Goal: Task Accomplishment & Management: Manage account settings

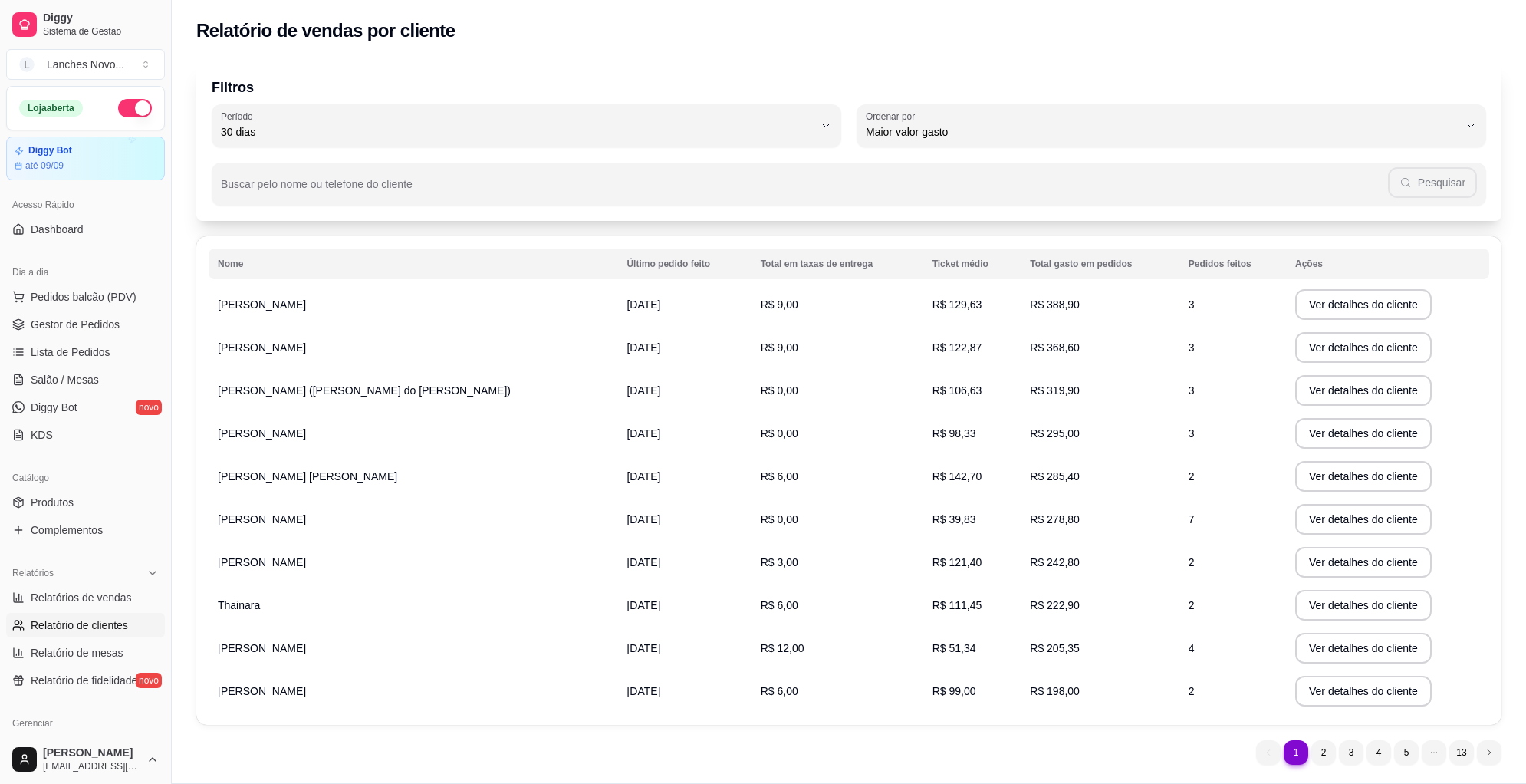
select select "30"
select select "HIGHEST_TOTAL_SPENT_WITH_ORDERS"
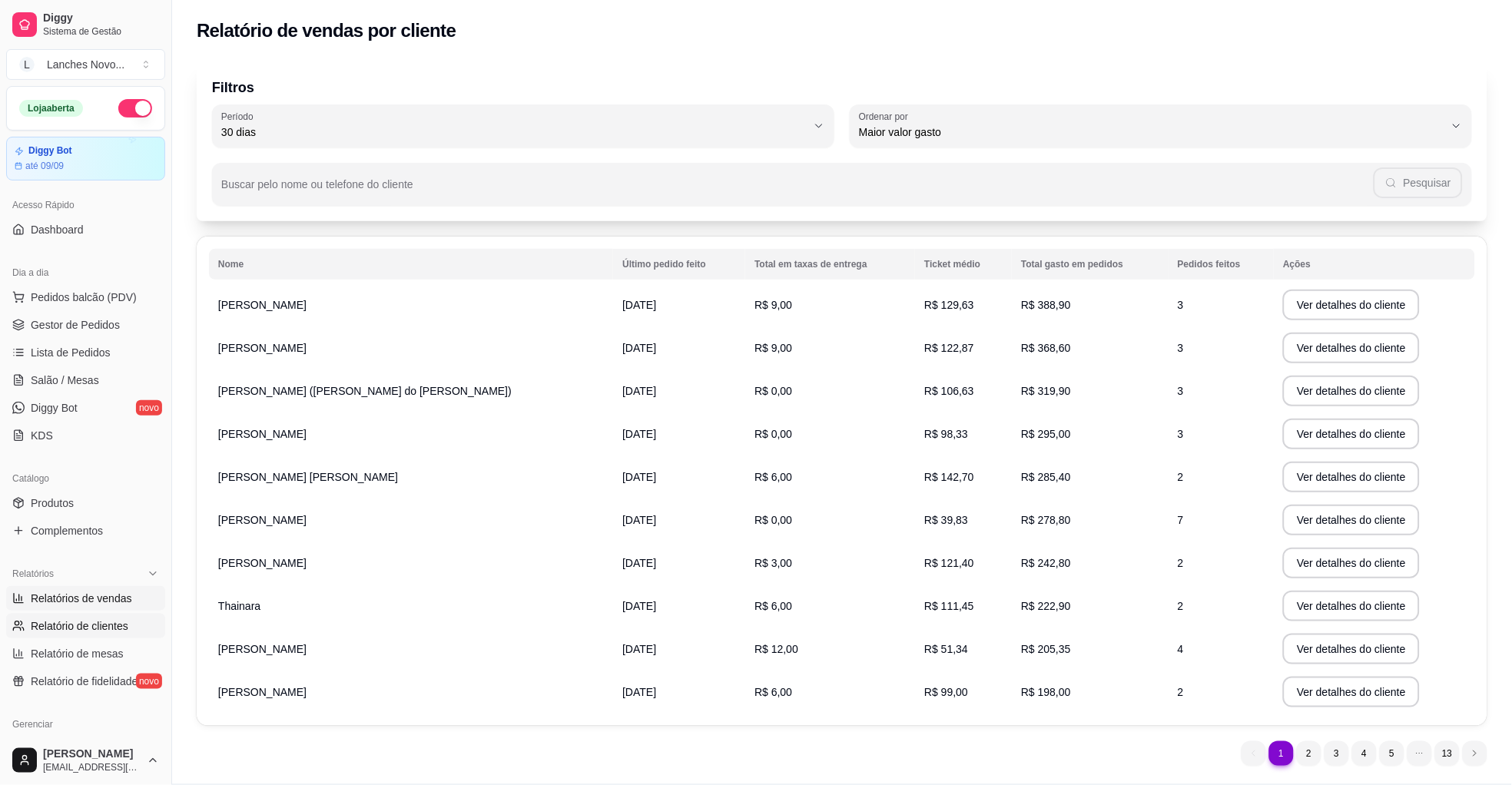
scroll to position [115, 0]
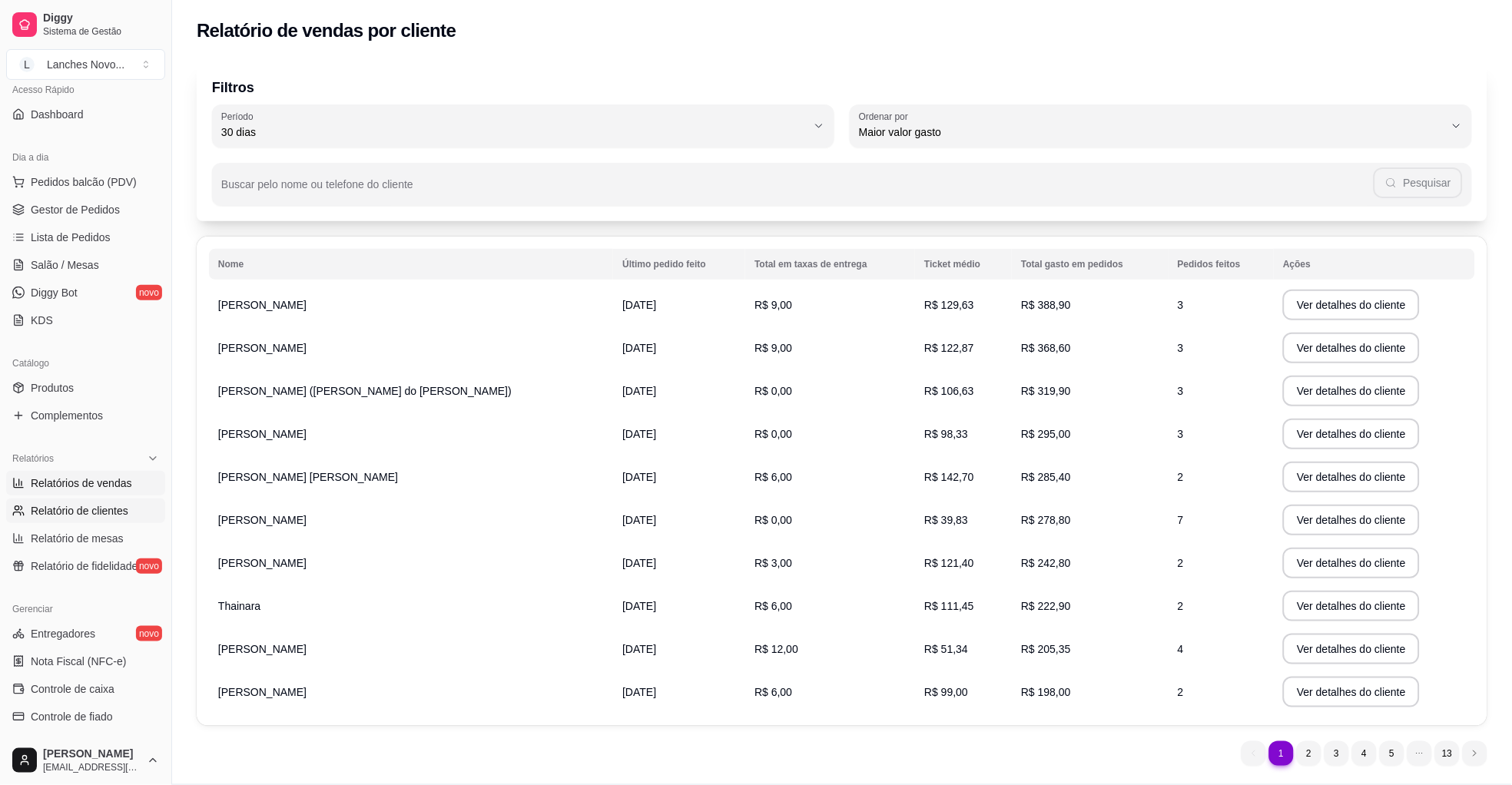
click at [75, 483] on span "Relatórios de vendas" at bounding box center [82, 483] width 102 height 15
select select "ALL"
select select "0"
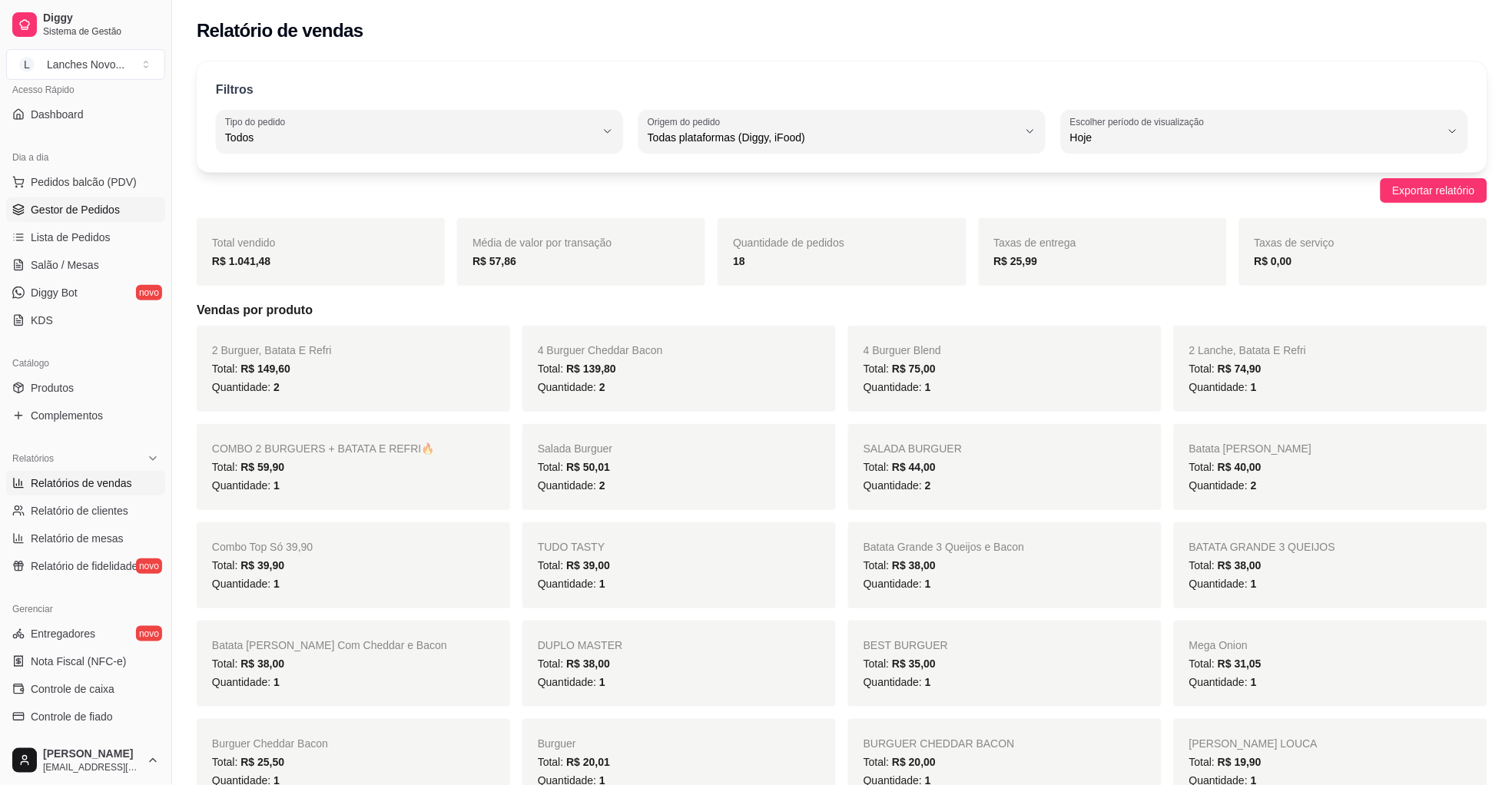
click at [86, 203] on span "Gestor de Pedidos" at bounding box center [75, 209] width 89 height 15
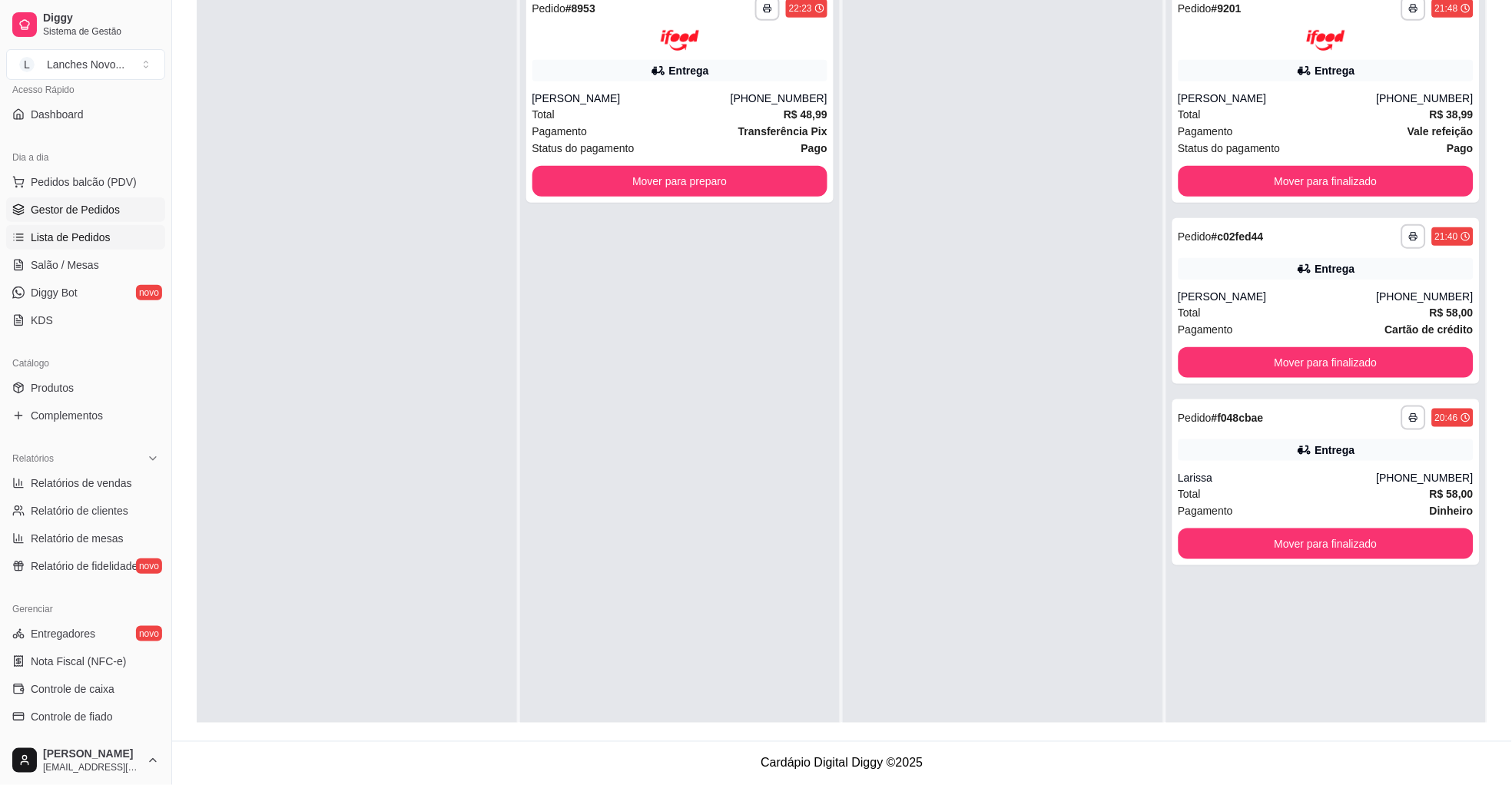
click at [92, 241] on span "Lista de Pedidos" at bounding box center [70, 237] width 80 height 15
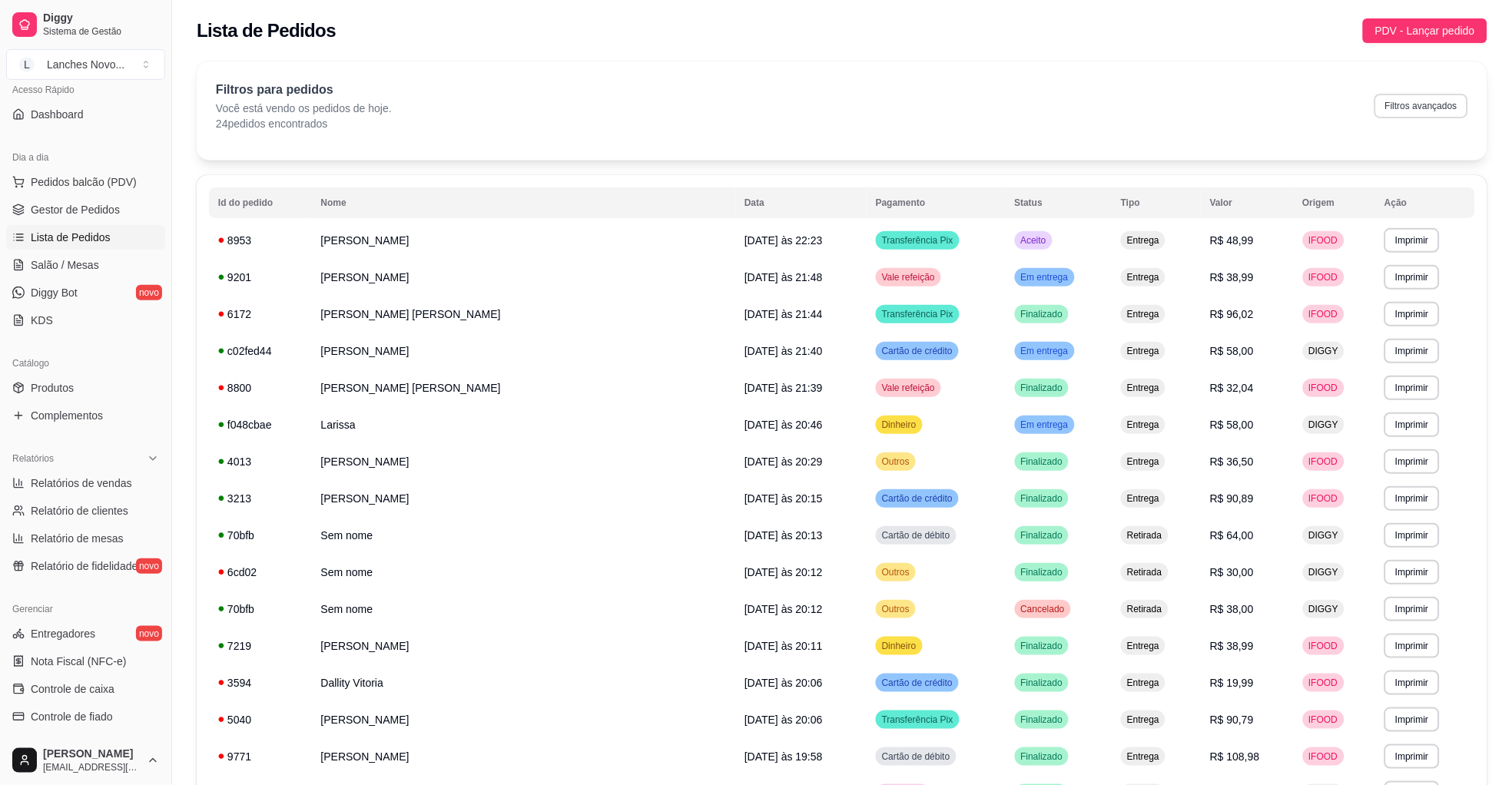
click at [1426, 104] on button "Filtros avançados" at bounding box center [1422, 107] width 94 height 25
select select "0"
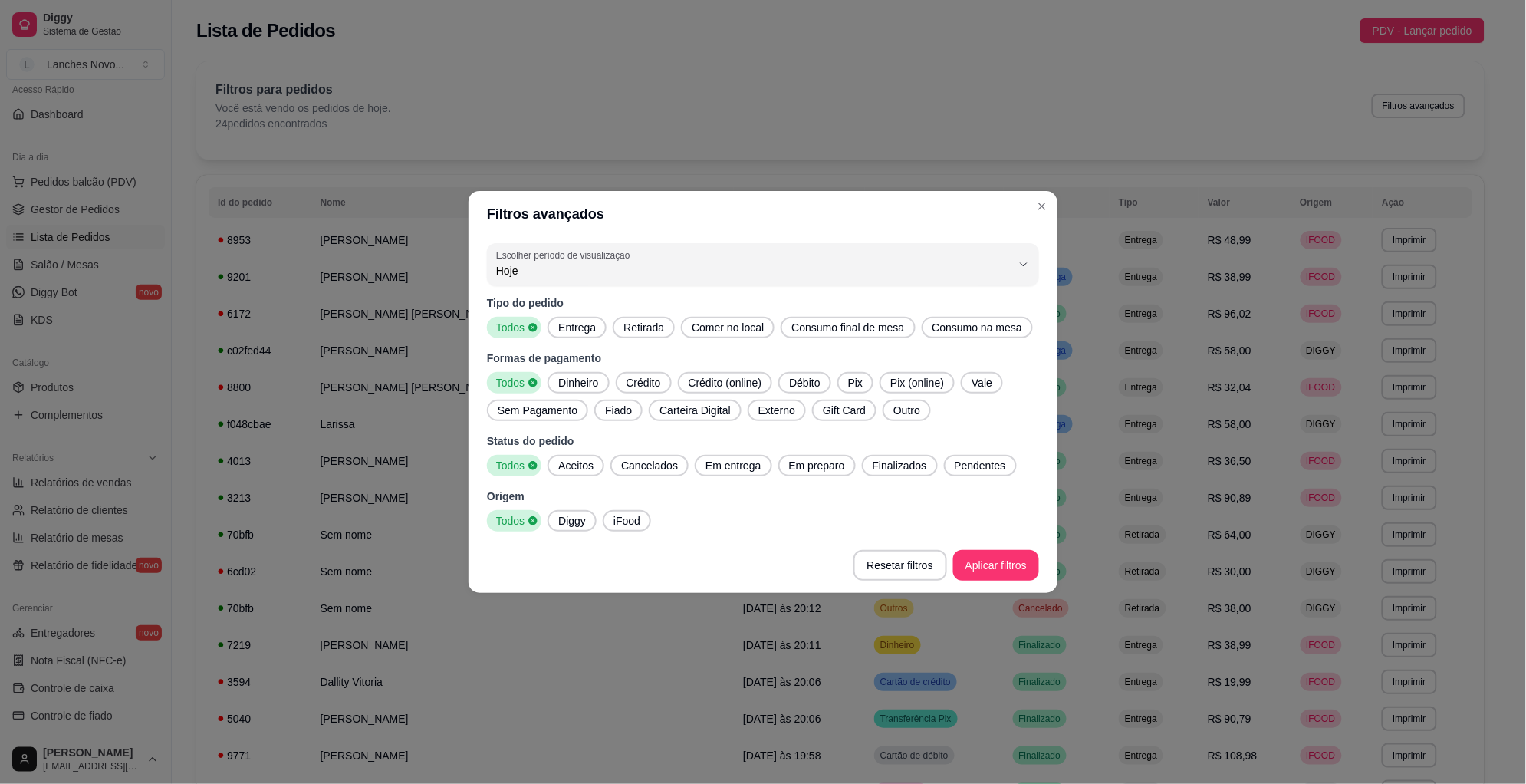
click at [608, 276] on span "Hoje" at bounding box center [754, 270] width 516 height 15
click at [547, 325] on li "Ontem" at bounding box center [763, 332] width 519 height 24
type input "1"
select select "1"
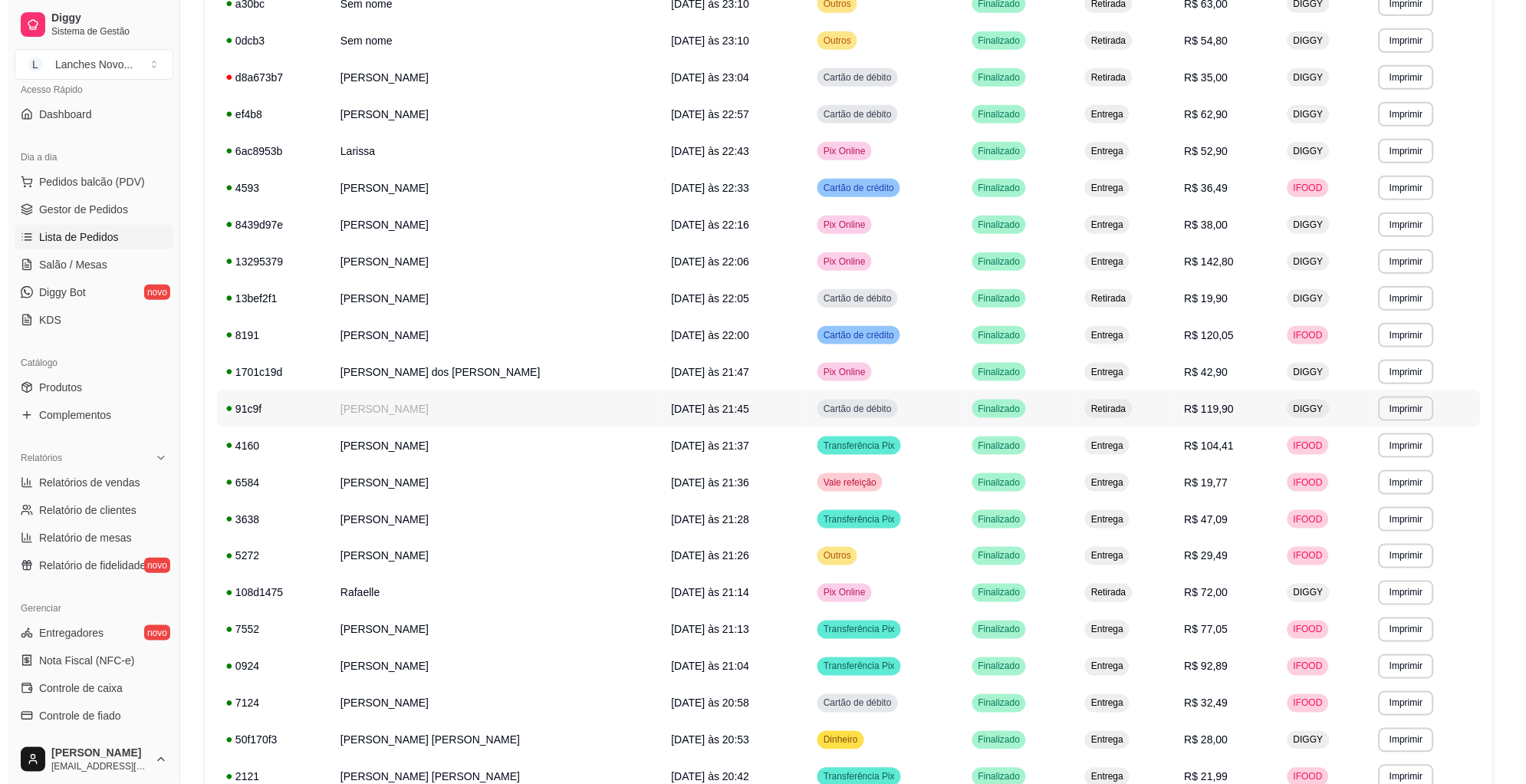
scroll to position [345, 0]
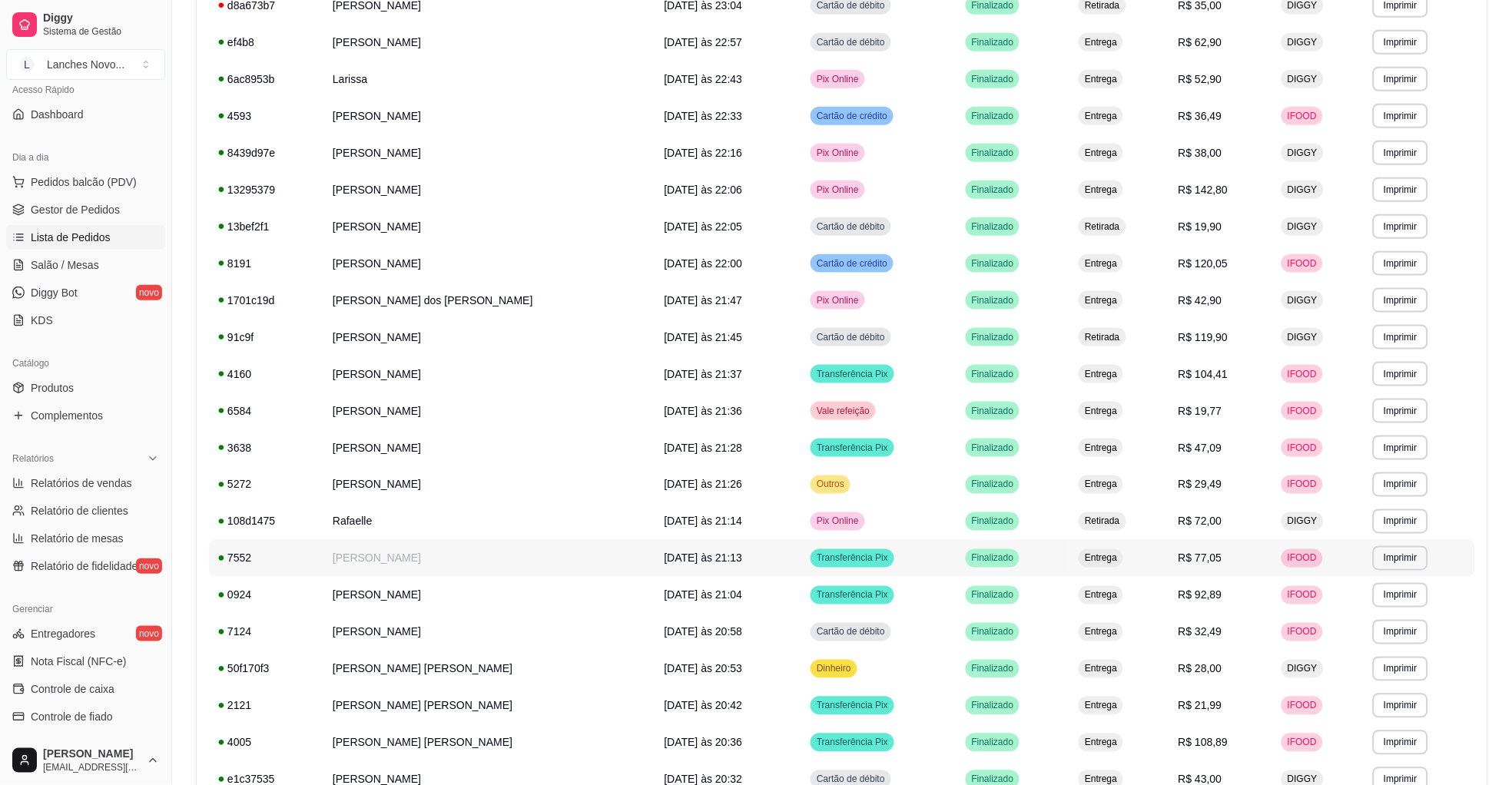
click at [389, 559] on td "[PERSON_NAME]" at bounding box center [490, 559] width 332 height 36
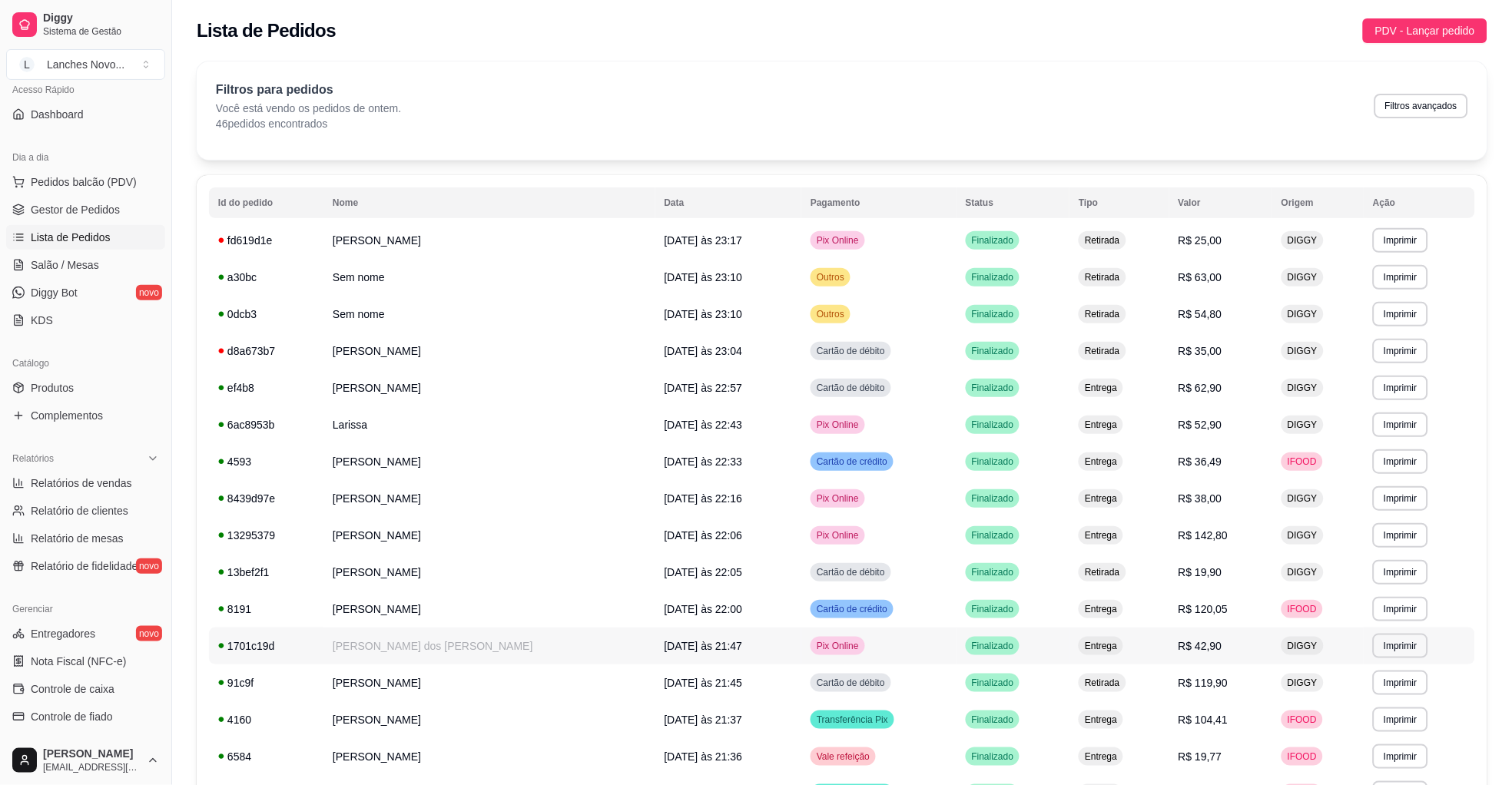
scroll to position [654, 0]
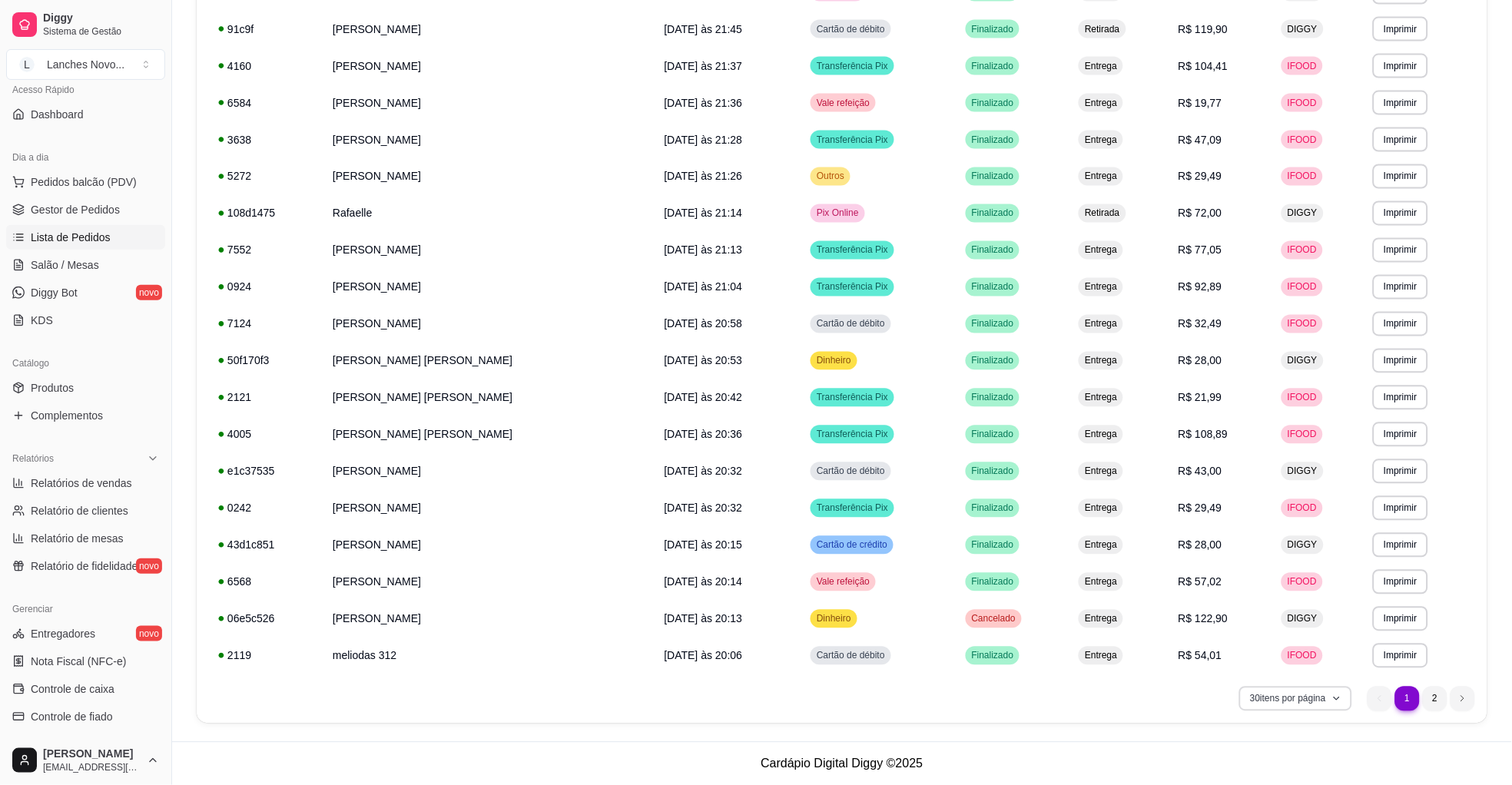
click at [1339, 696] on icon "button" at bounding box center [1337, 699] width 10 height 10
click at [1275, 659] on span "100 pedidos" at bounding box center [1295, 663] width 129 height 15
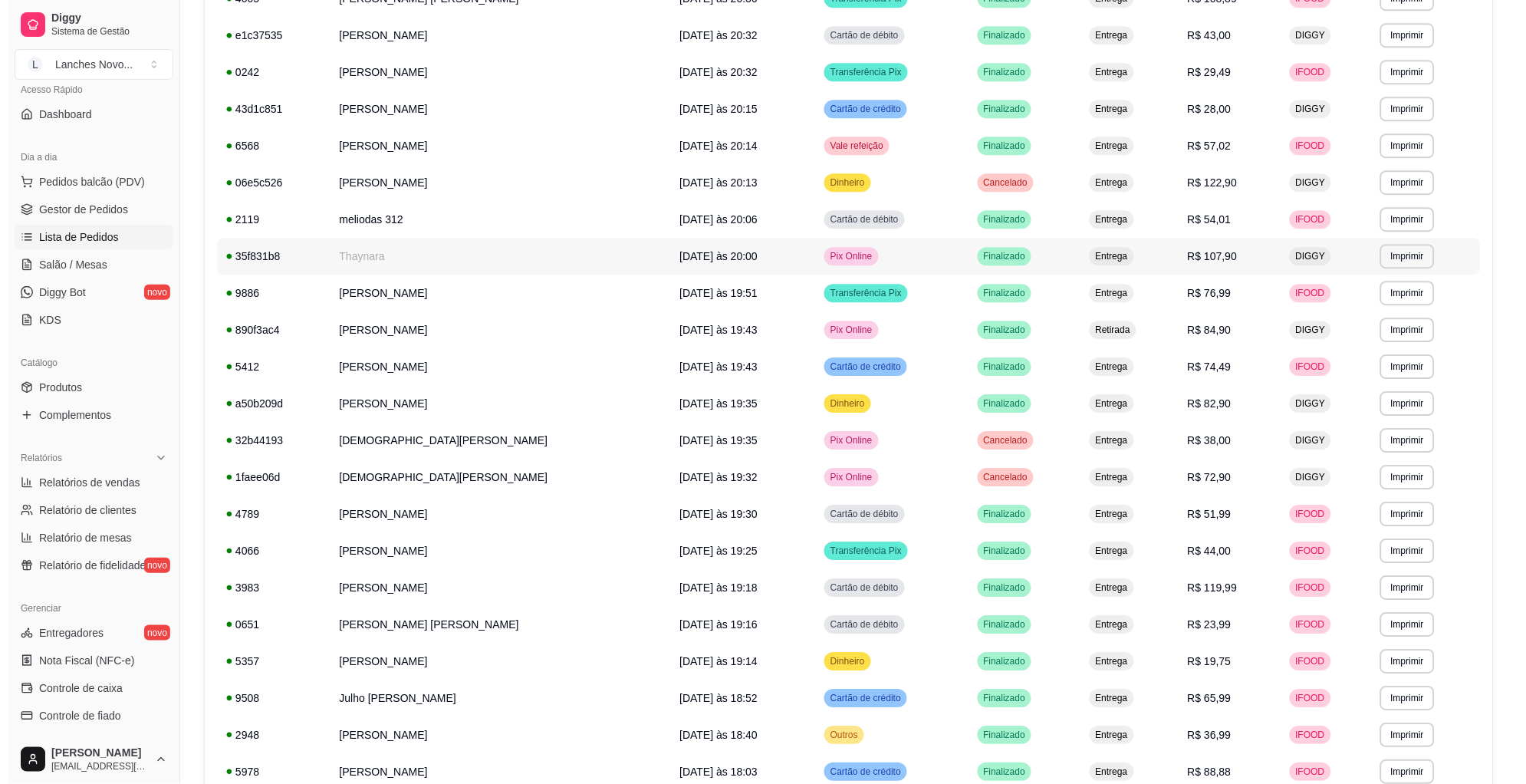
scroll to position [1228, 0]
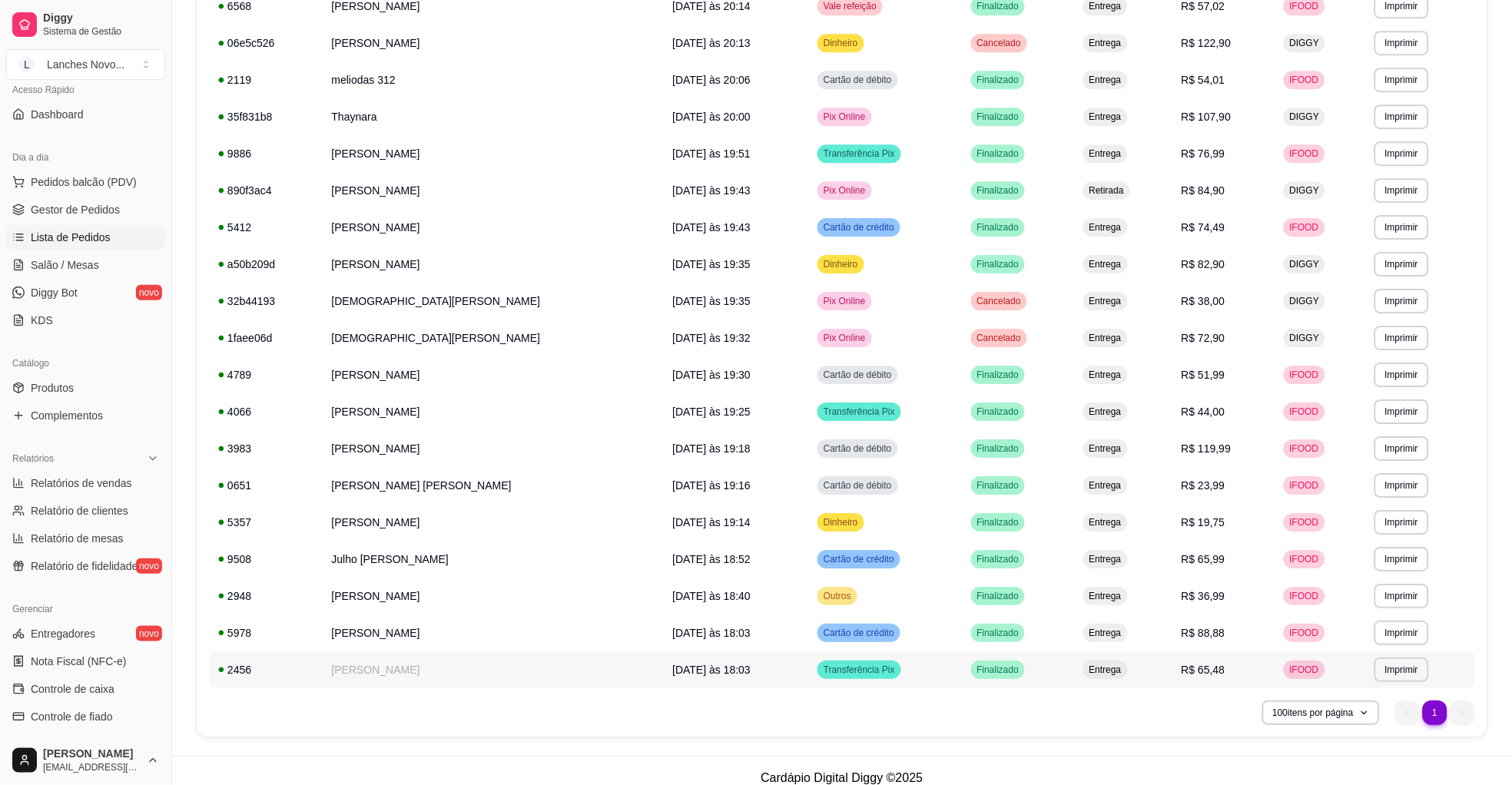
click at [444, 667] on td "[PERSON_NAME]" at bounding box center [492, 670] width 341 height 36
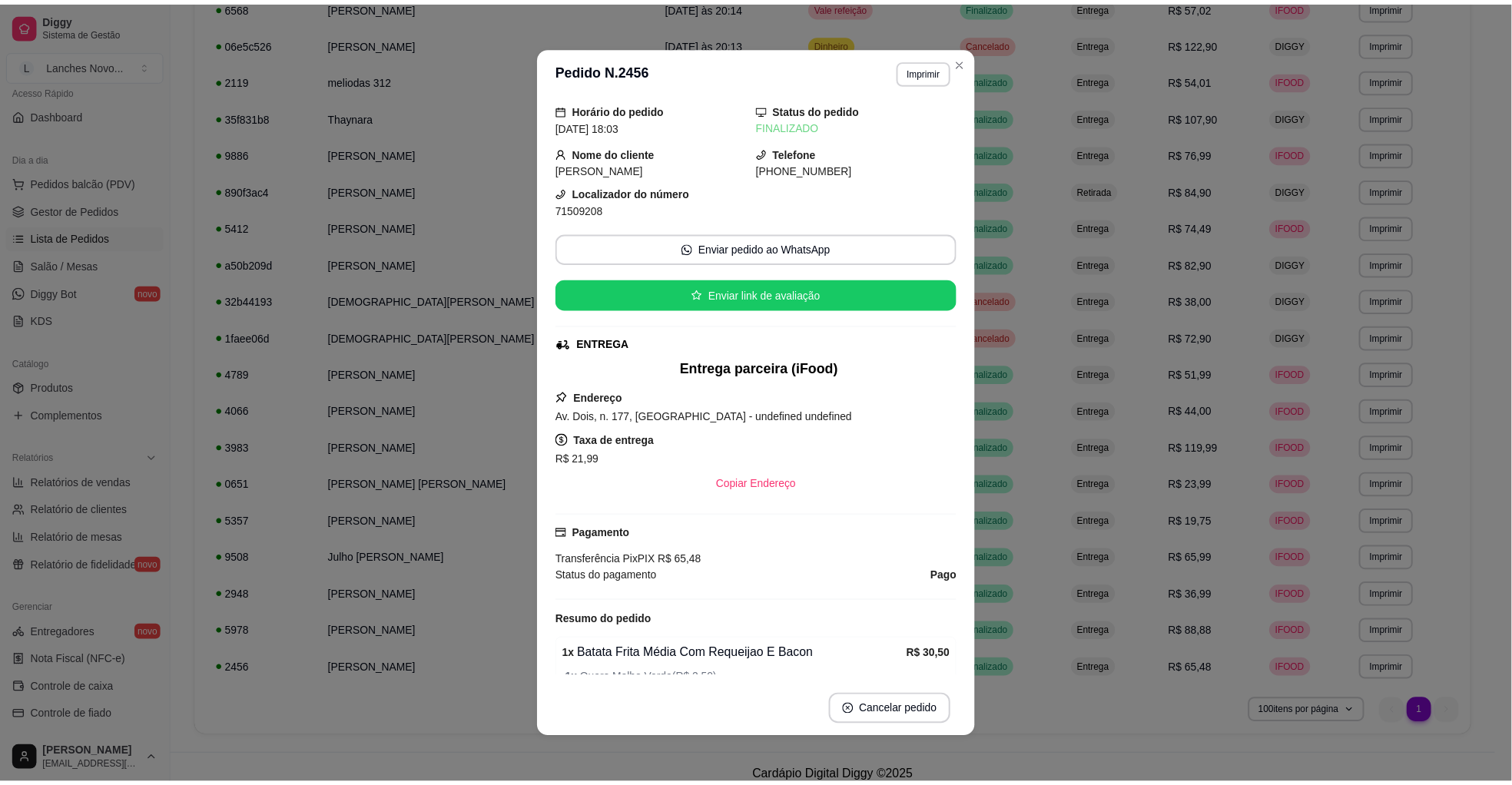
scroll to position [0, 0]
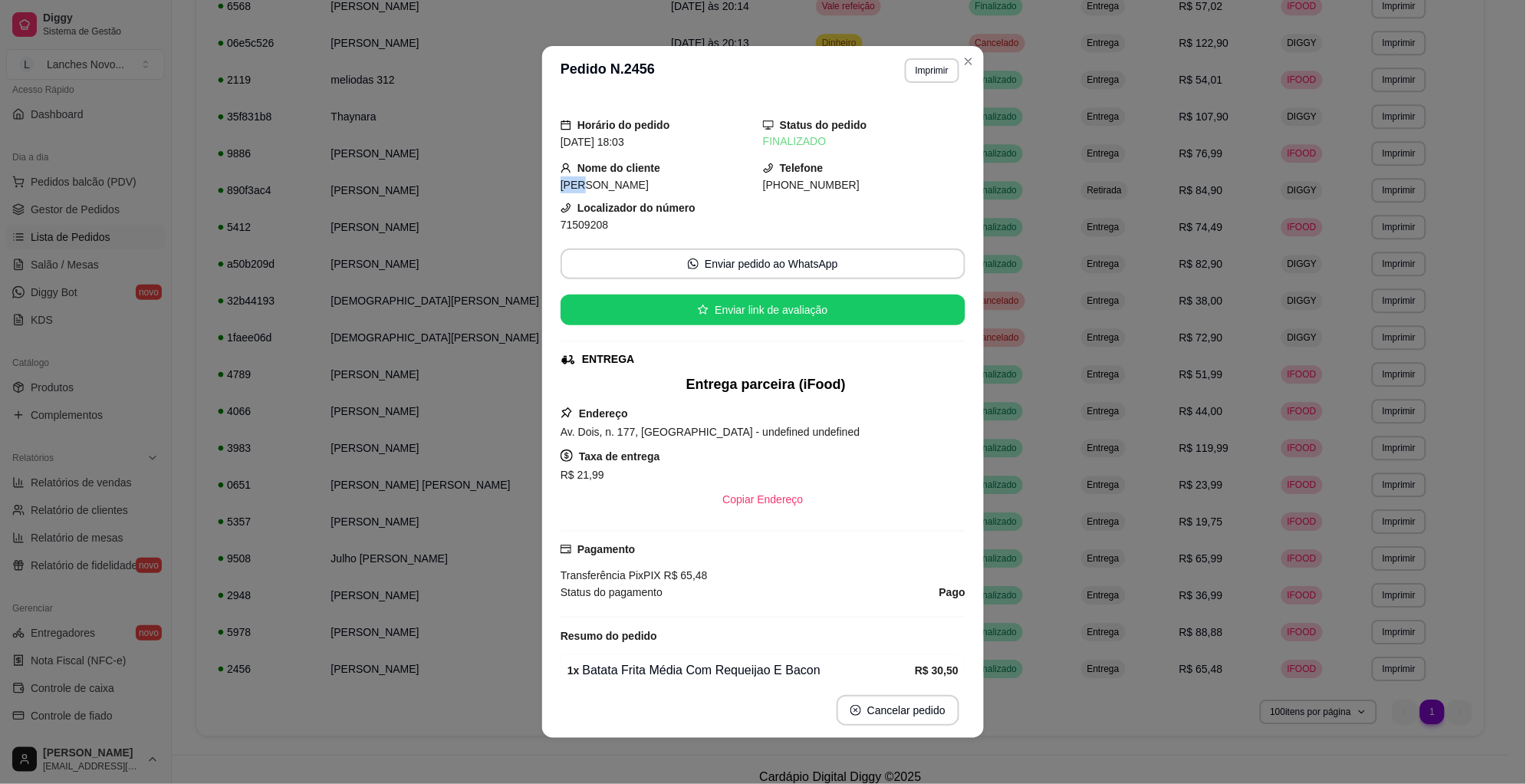
drag, startPoint x: 550, startPoint y: 181, endPoint x: 566, endPoint y: 181, distance: 16.0
click at [566, 181] on div "Horário do pedido [DATE] 18:03 Status do pedido FINALIZADO Nome do cliente [PER…" at bounding box center [763, 388] width 442 height 588
copy span "Íris"
drag, startPoint x: 643, startPoint y: 181, endPoint x: 554, endPoint y: 186, distance: 89.1
click at [561, 186] on div "[PERSON_NAME]" at bounding box center [661, 185] width 202 height 17
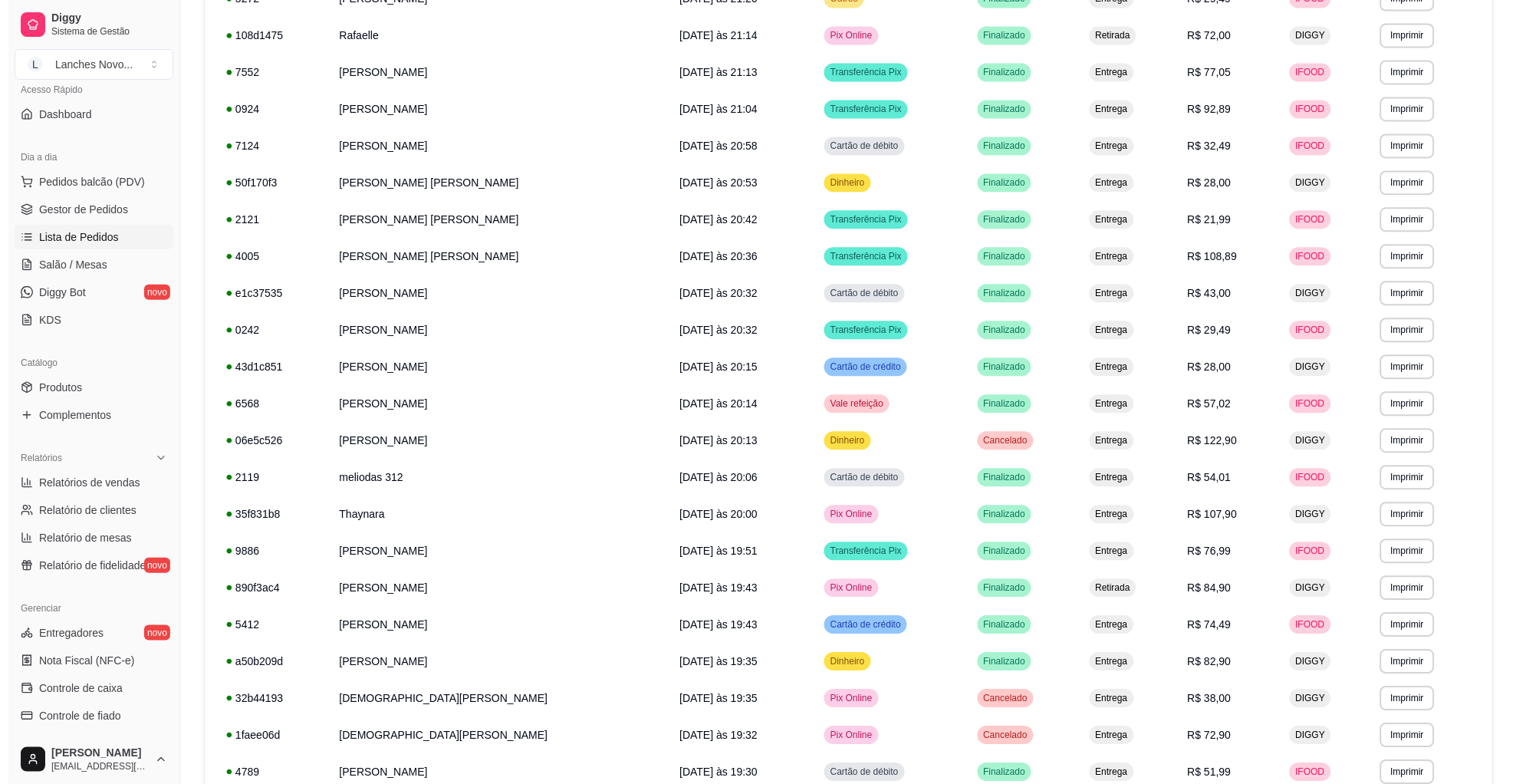
scroll to position [768, 0]
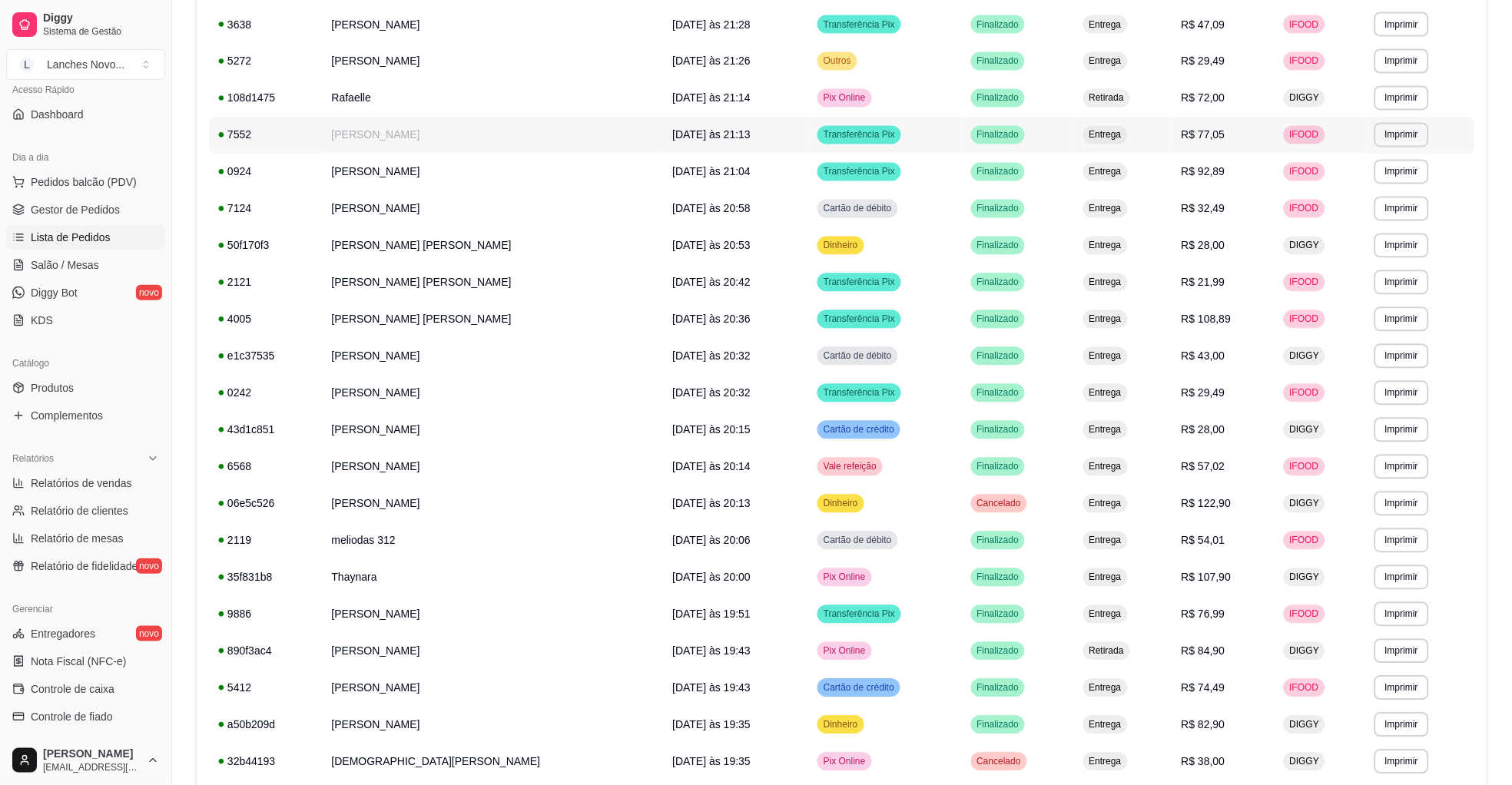
click at [413, 144] on td "[PERSON_NAME]" at bounding box center [492, 135] width 341 height 36
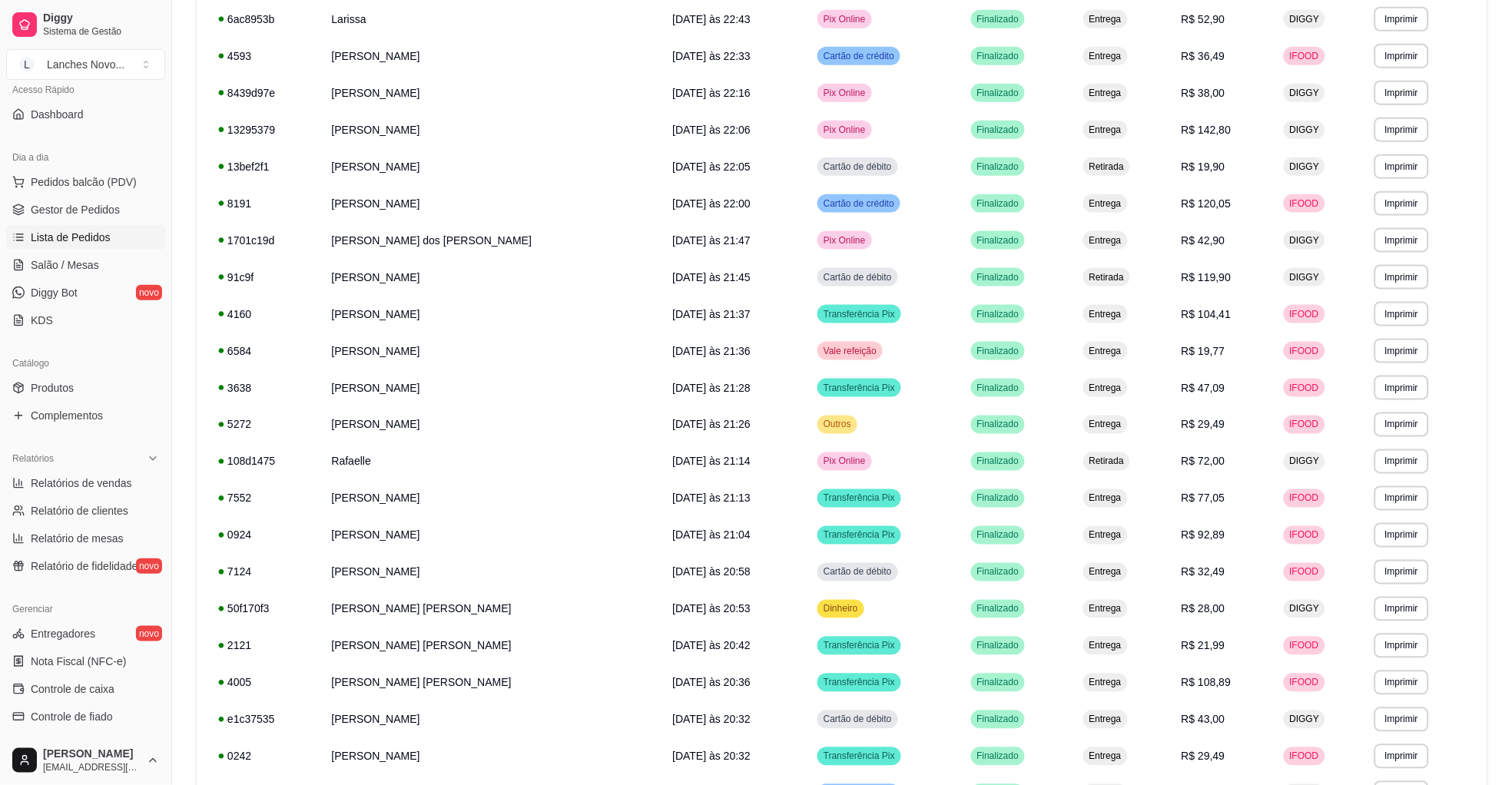
scroll to position [0, 0]
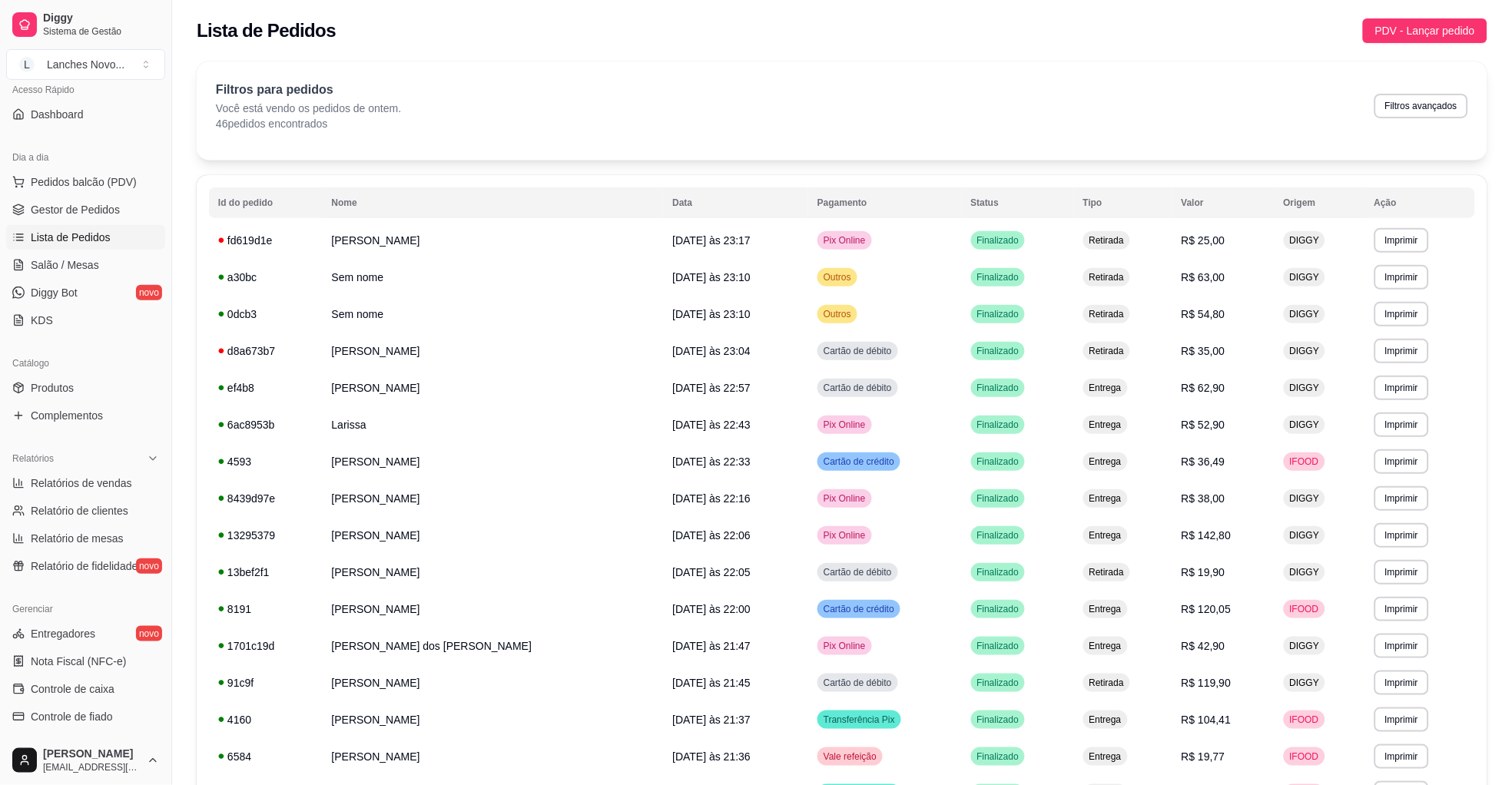
click at [1405, 106] on button "Filtros avançados" at bounding box center [1422, 107] width 94 height 25
select select "1"
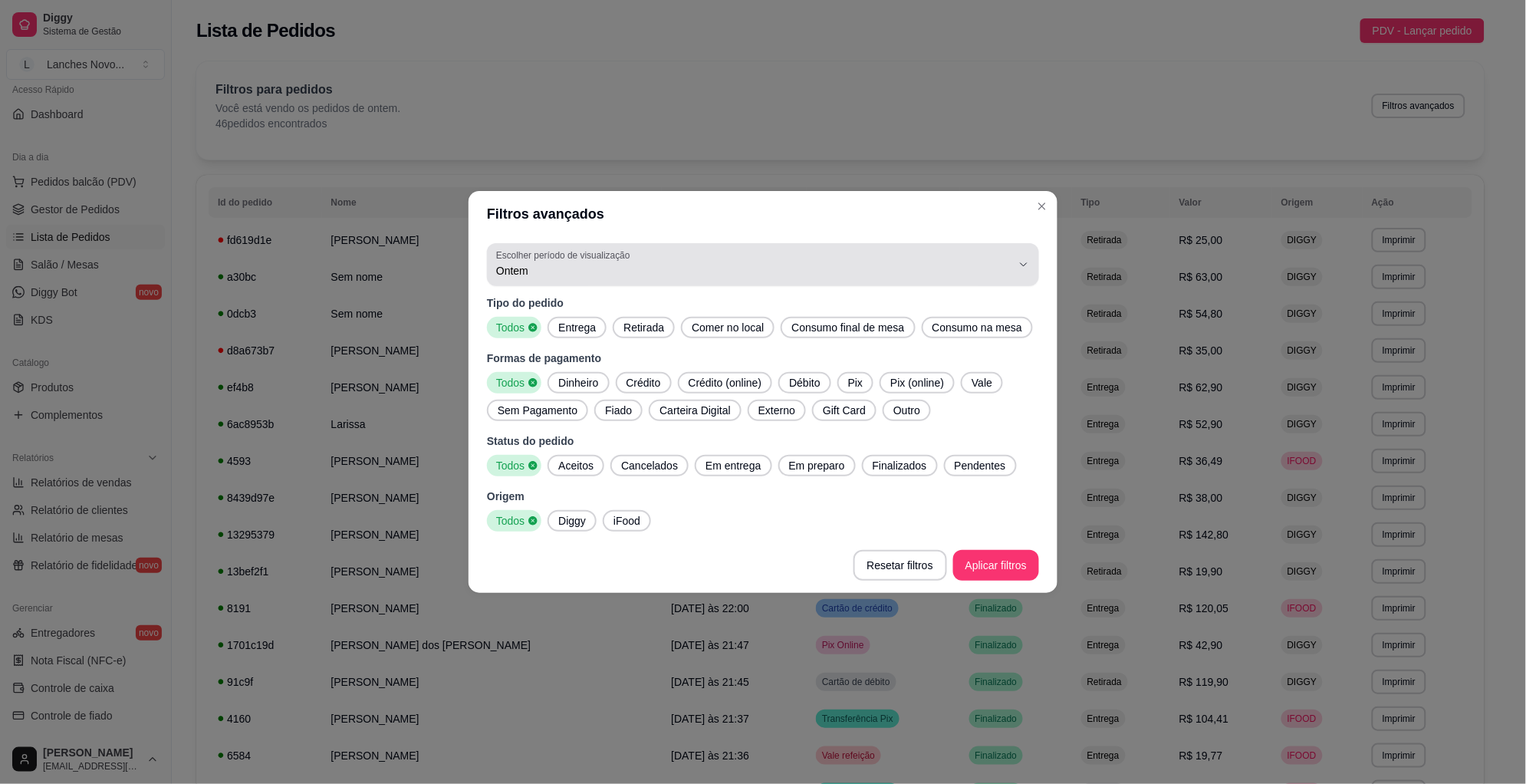
click at [620, 269] on span "Ontem" at bounding box center [754, 270] width 516 height 15
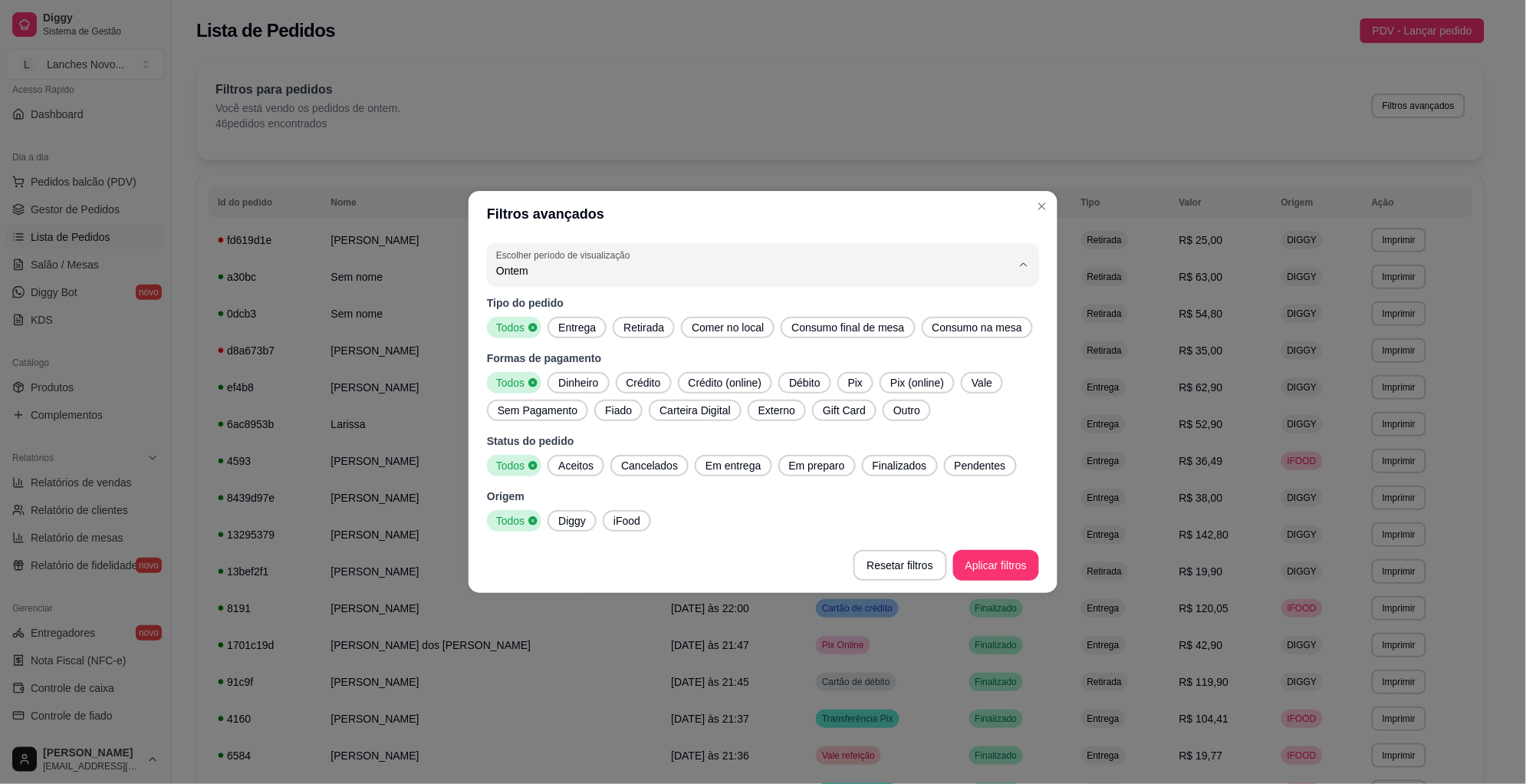
click at [597, 360] on span "7 dias" at bounding box center [755, 357] width 492 height 14
type input "7"
select select "7"
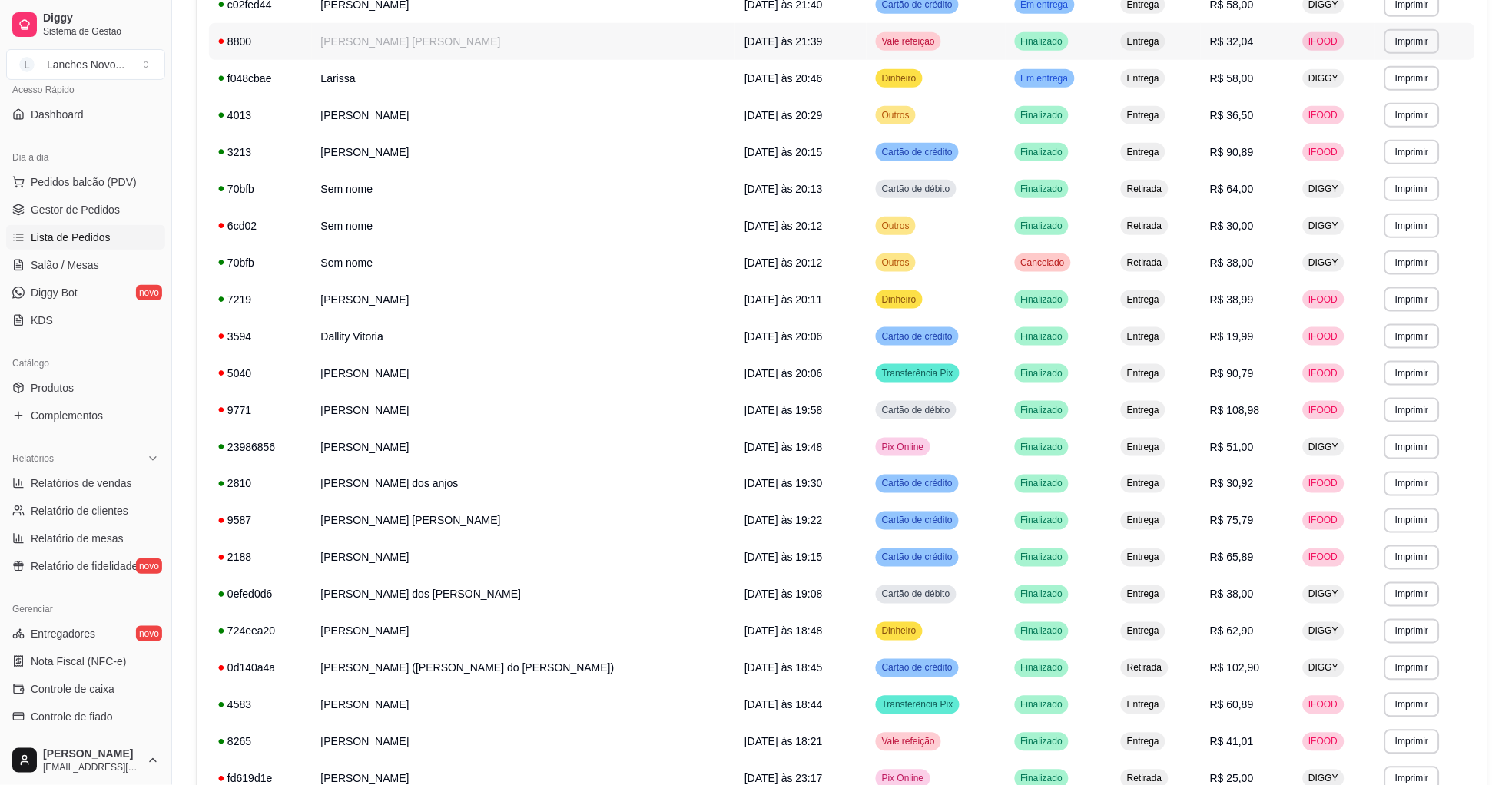
scroll to position [461, 0]
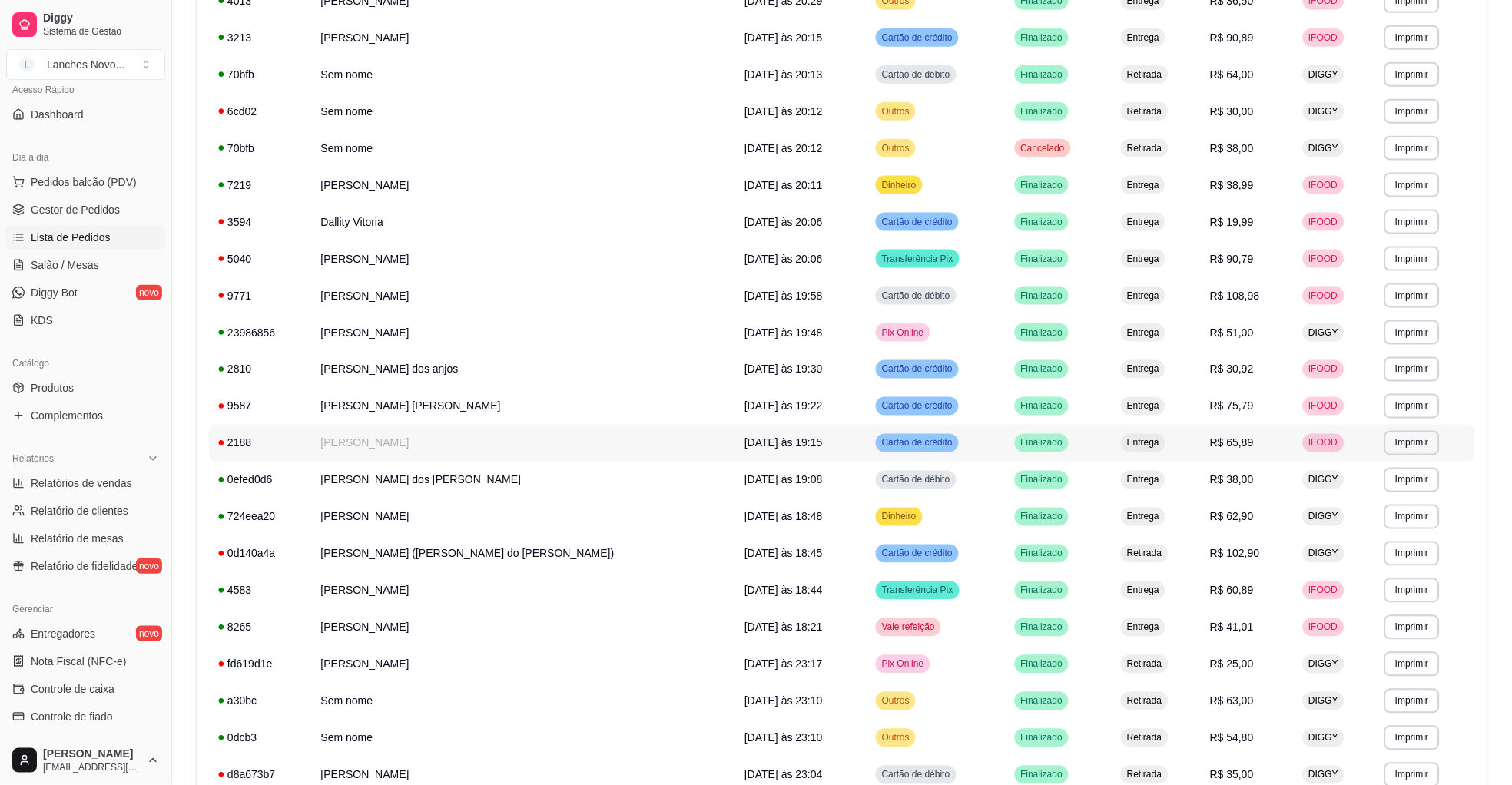
click at [1469, 425] on td "**********" at bounding box center [1425, 443] width 100 height 36
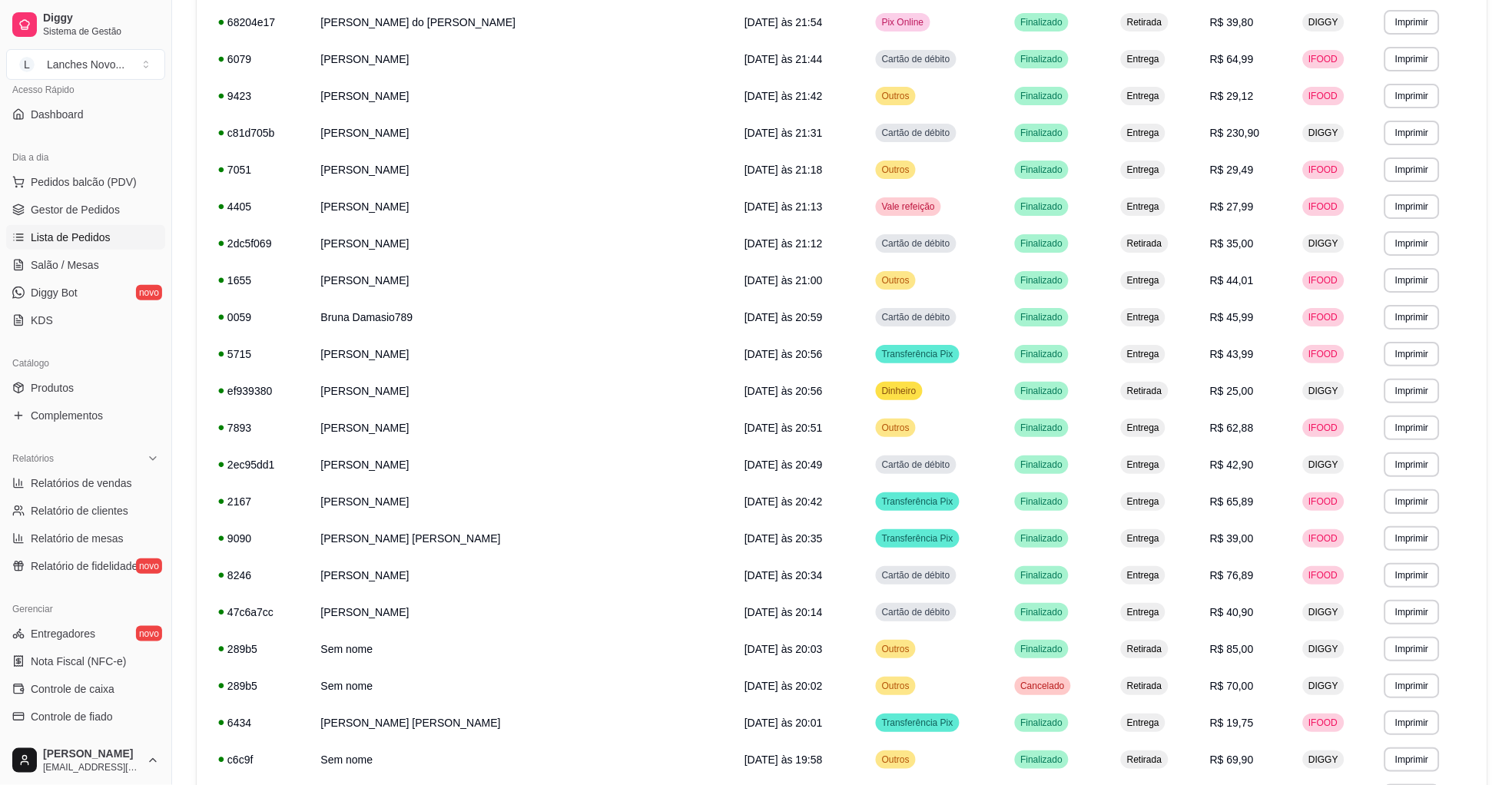
scroll to position [3233, 0]
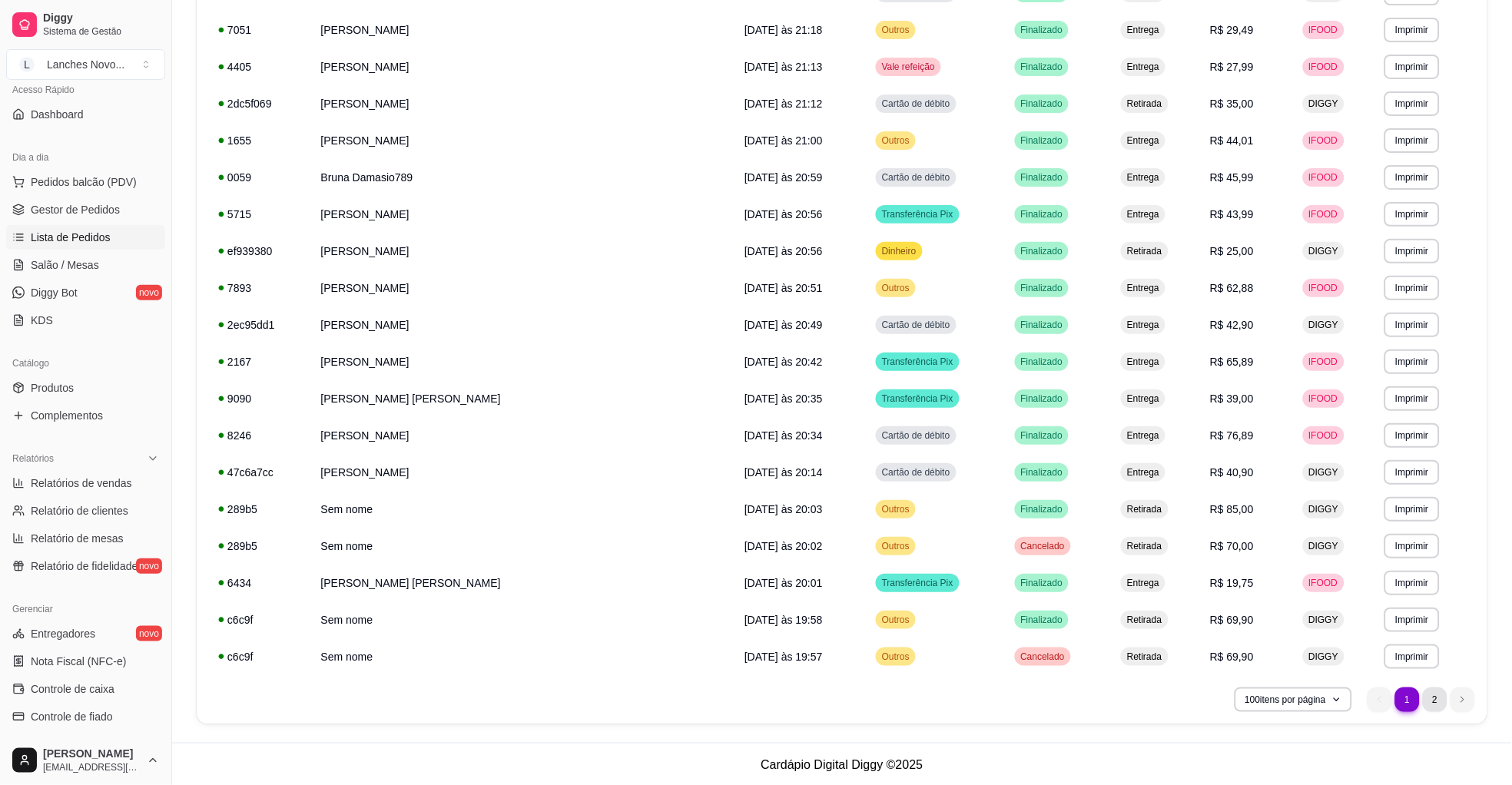
click at [1432, 694] on li "2" at bounding box center [1435, 700] width 25 height 25
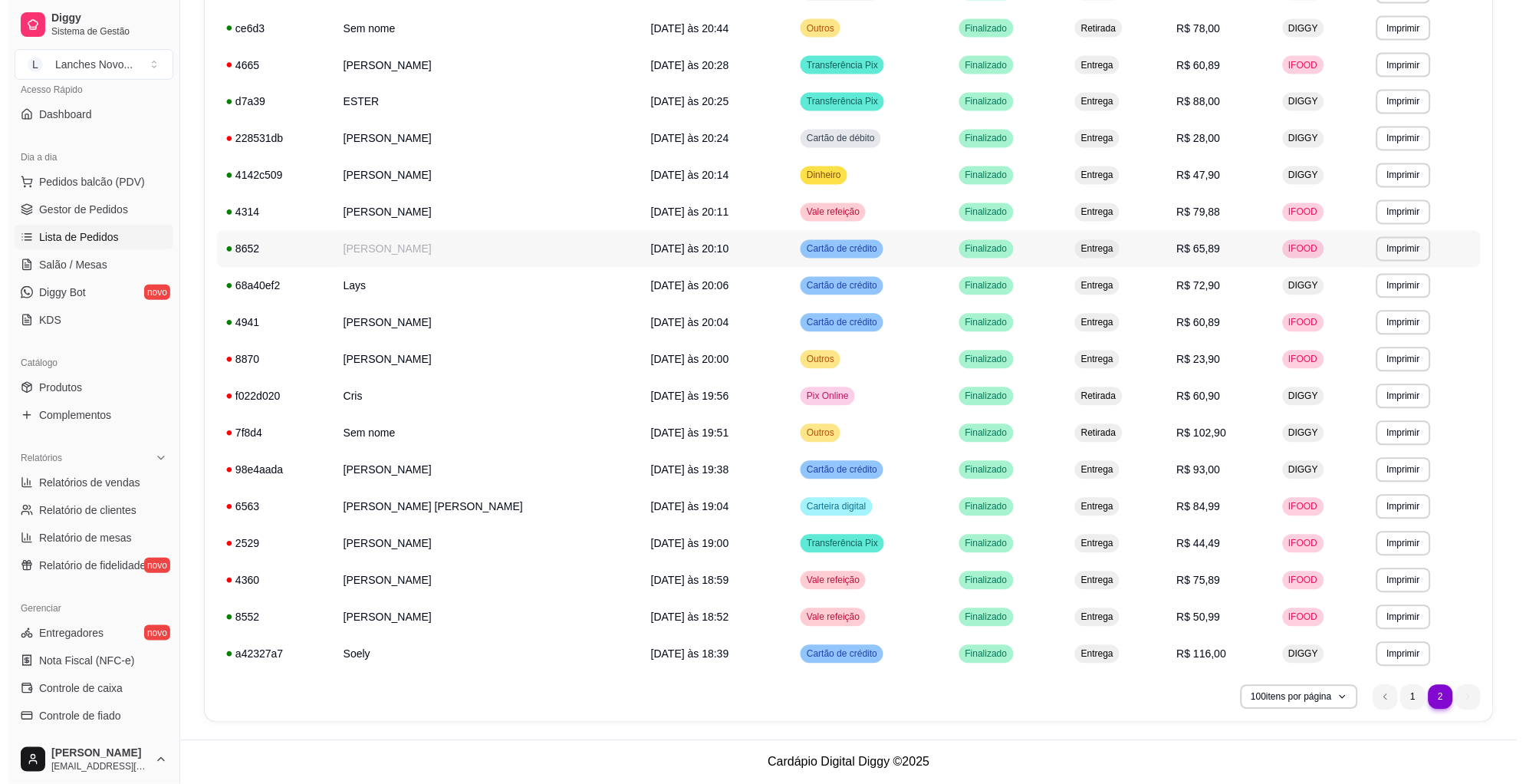
scroll to position [1210, 0]
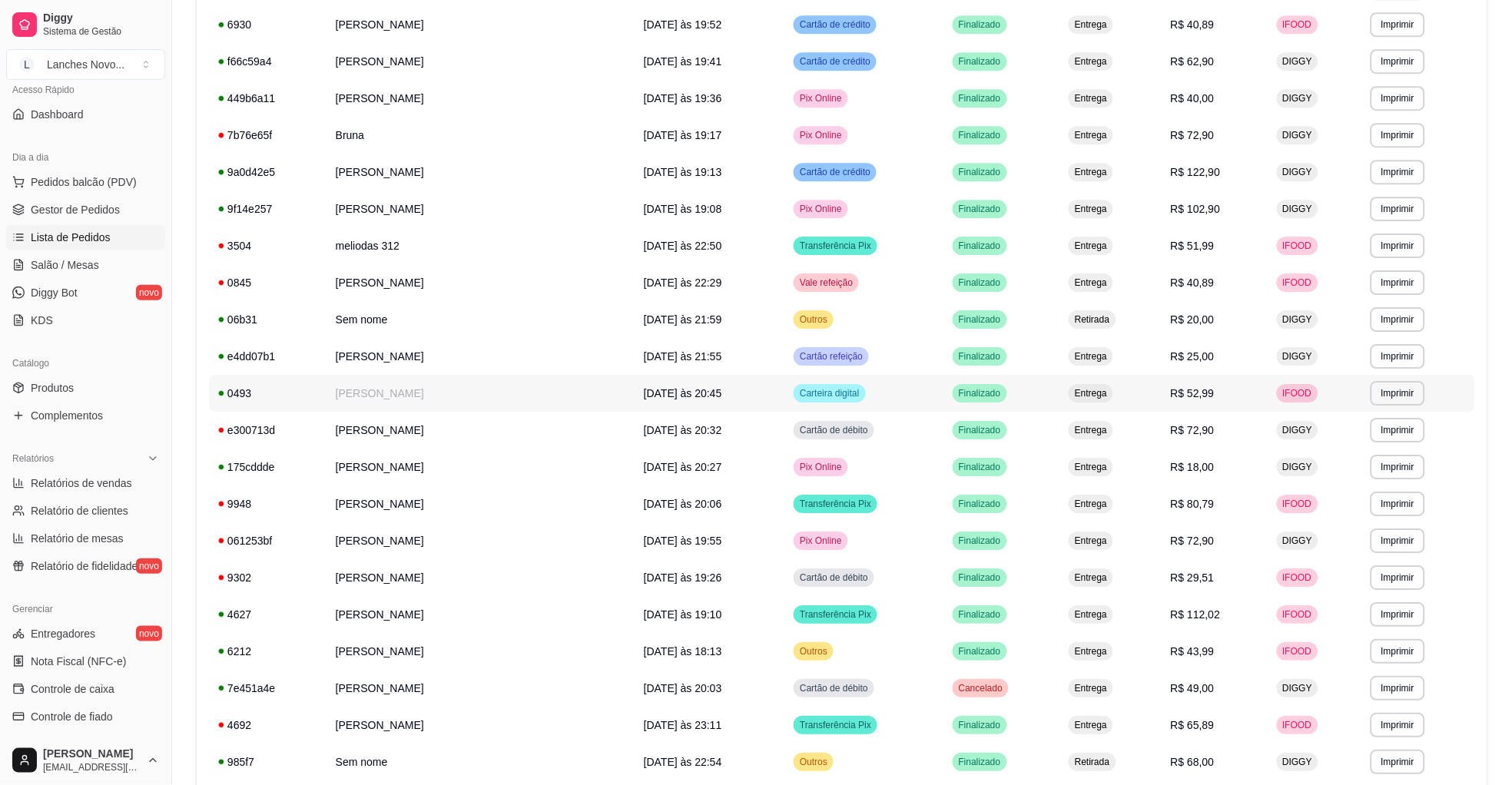
click at [390, 394] on td "[PERSON_NAME]" at bounding box center [480, 392] width 308 height 36
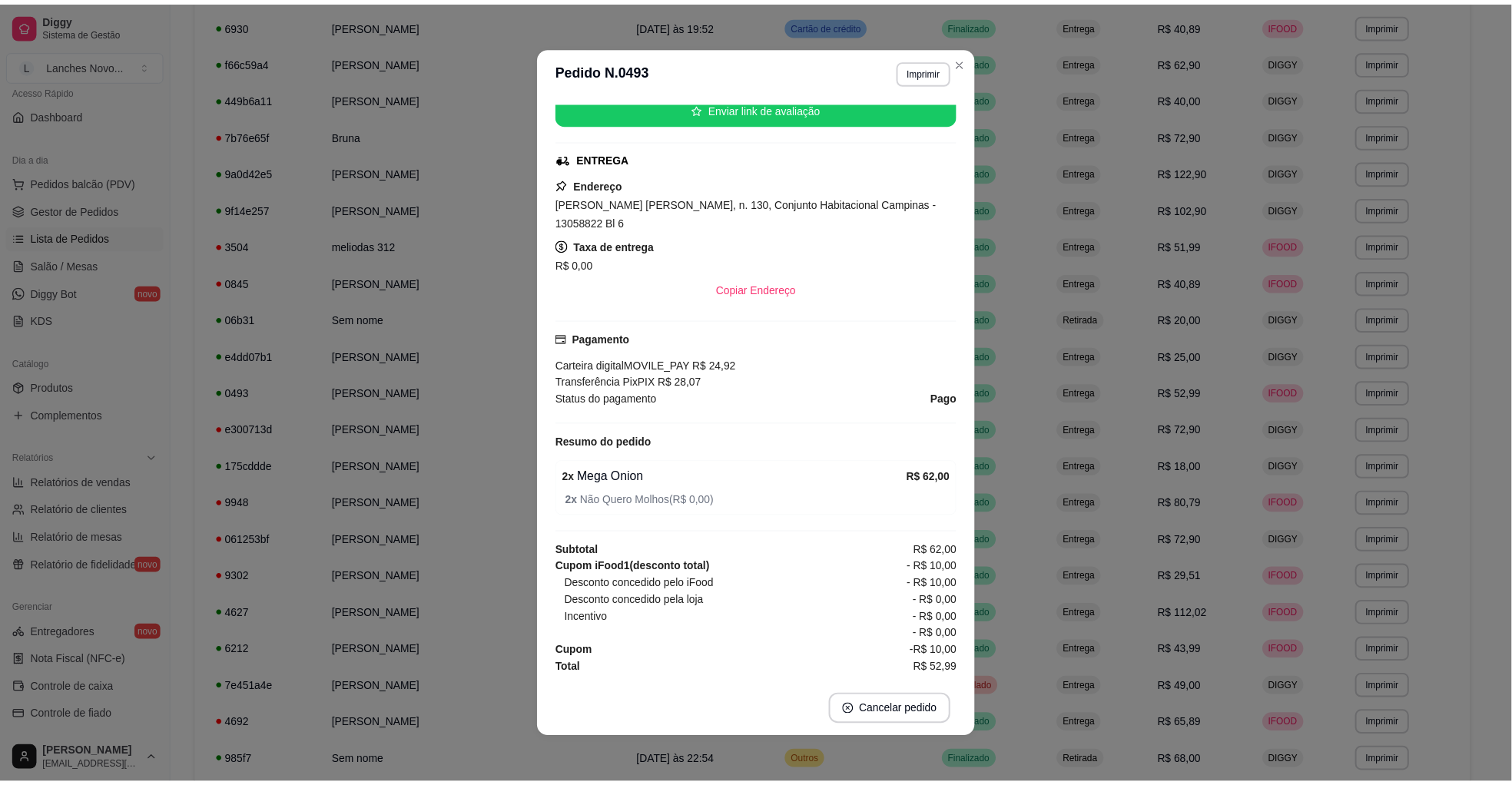
scroll to position [204, 0]
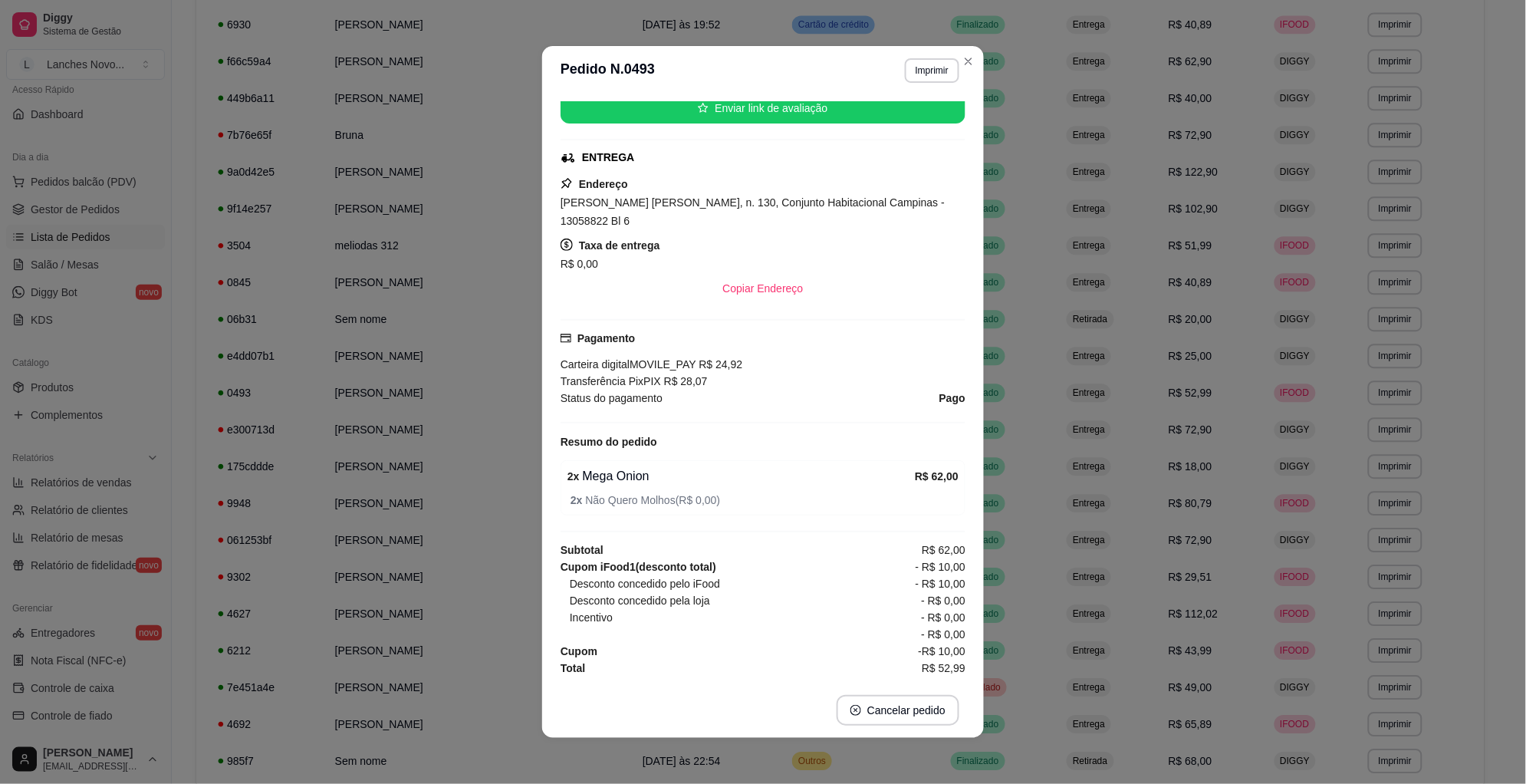
click at [94, 208] on span "Gestor de Pedidos" at bounding box center [75, 209] width 89 height 15
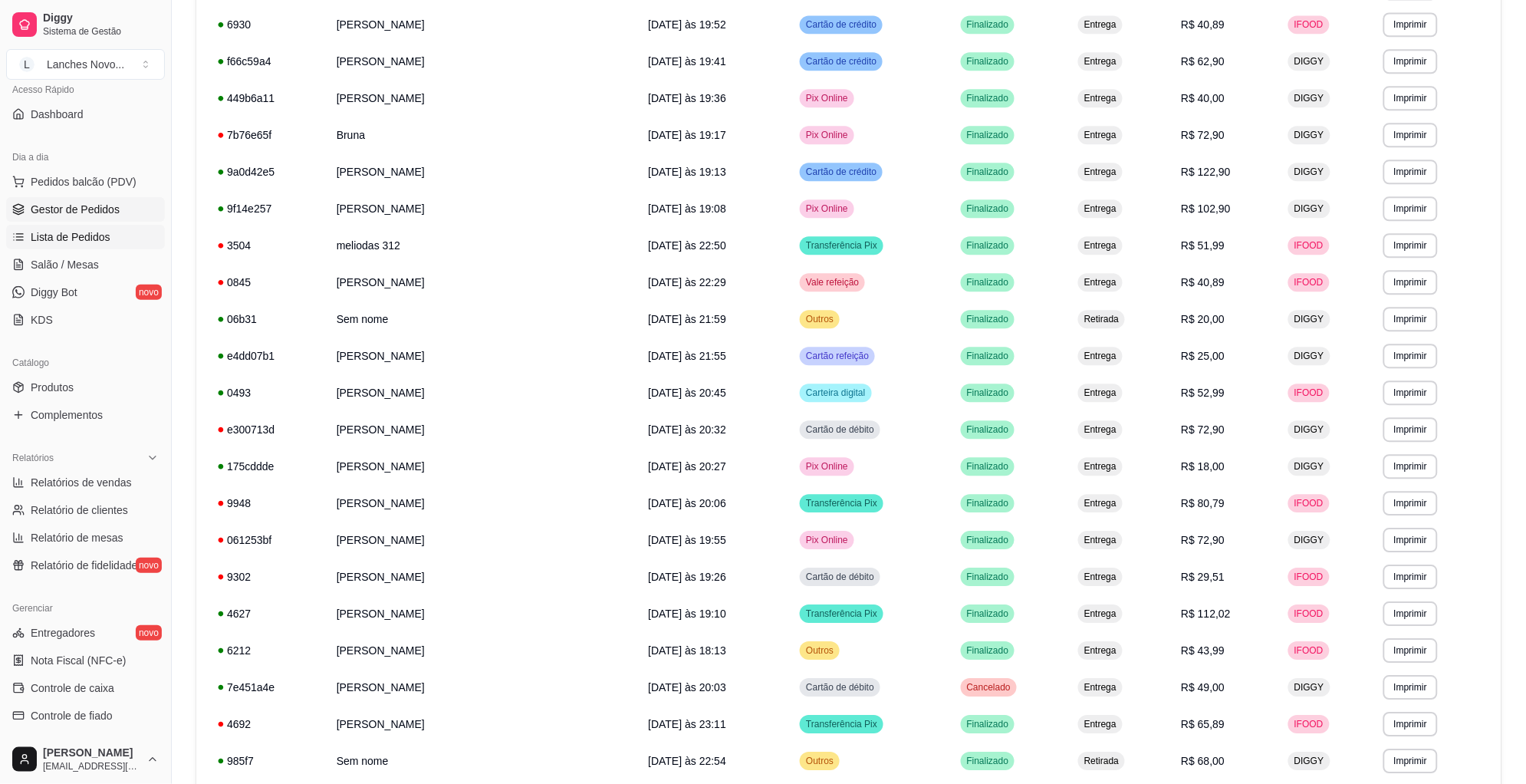
click at [61, 196] on ul "Pedidos balcão (PDV) Gestor de Pedidos Lista de Pedidos Salão / Mesas Diggy Bot…" at bounding box center [85, 251] width 159 height 163
click at [69, 213] on span "Gestor de Pedidos" at bounding box center [75, 209] width 89 height 15
click at [80, 211] on span "Gestor de Pedidos" at bounding box center [75, 209] width 89 height 15
click at [80, 209] on span "Gestor de Pedidos" at bounding box center [75, 209] width 89 height 15
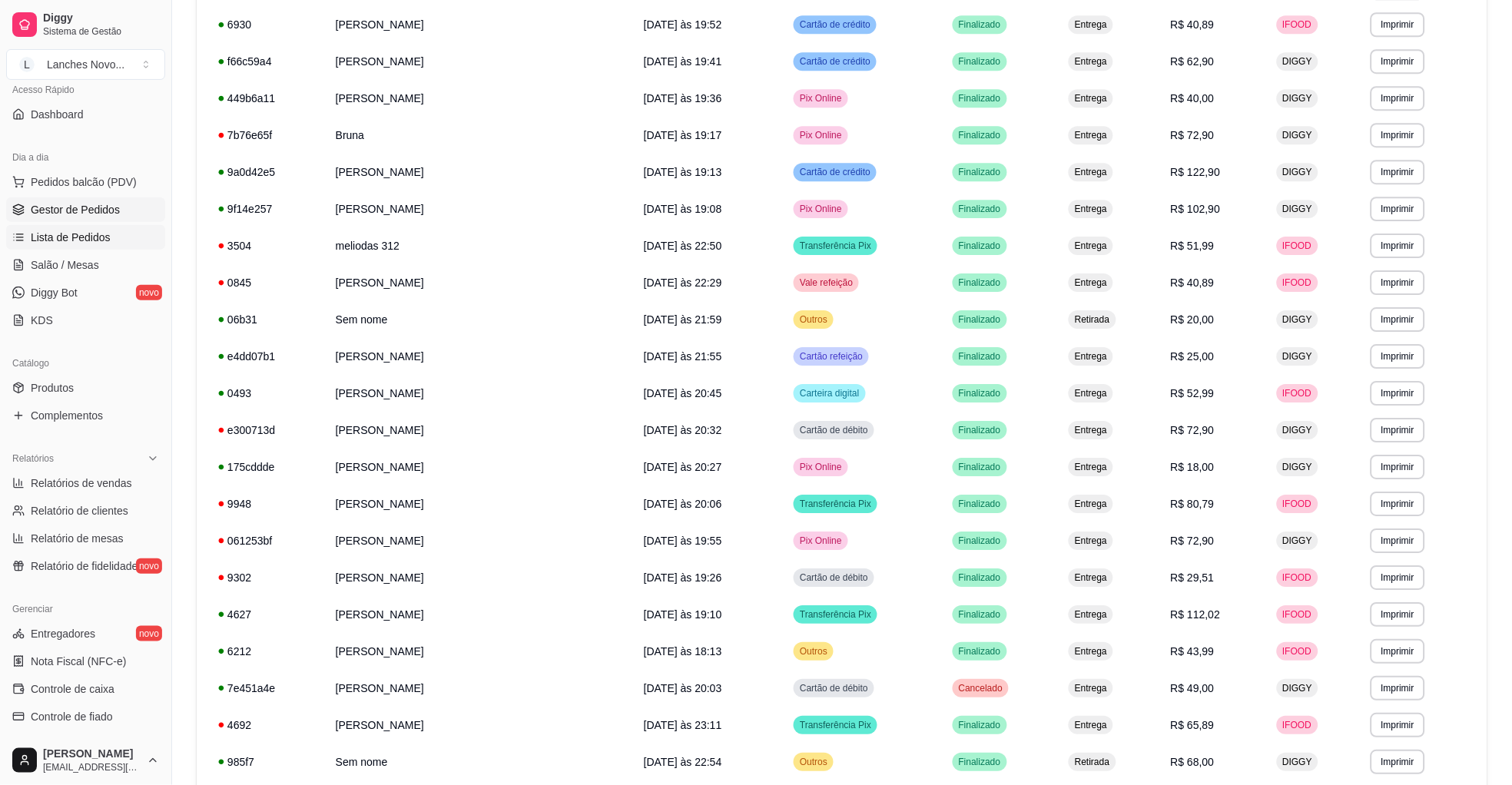
click at [80, 209] on span "Gestor de Pedidos" at bounding box center [75, 209] width 89 height 15
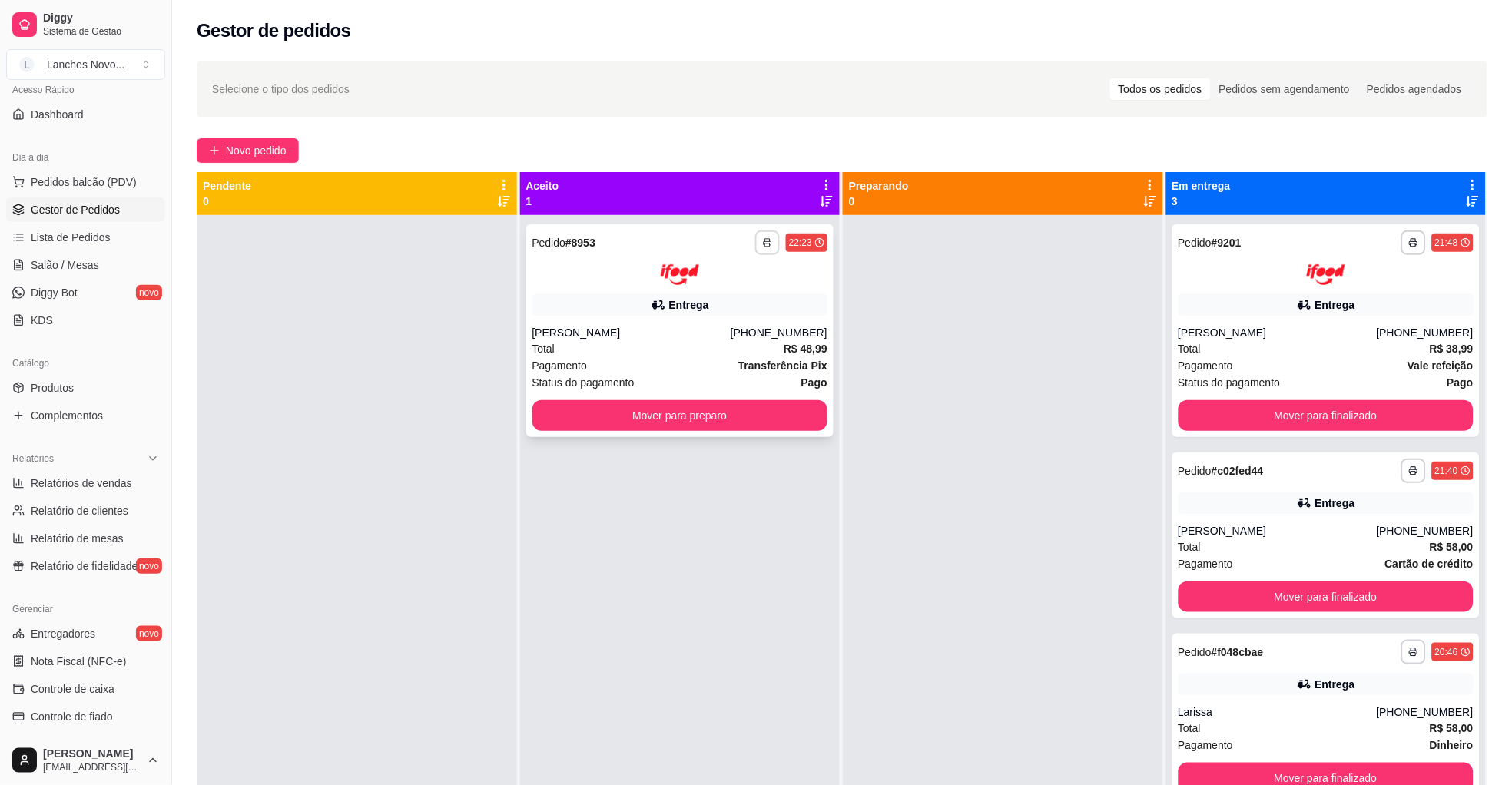
click at [763, 244] on icon "button" at bounding box center [768, 243] width 10 height 10
click at [726, 290] on button "Impressora" at bounding box center [720, 296] width 108 height 24
click at [726, 290] on div "**********" at bounding box center [680, 331] width 308 height 213
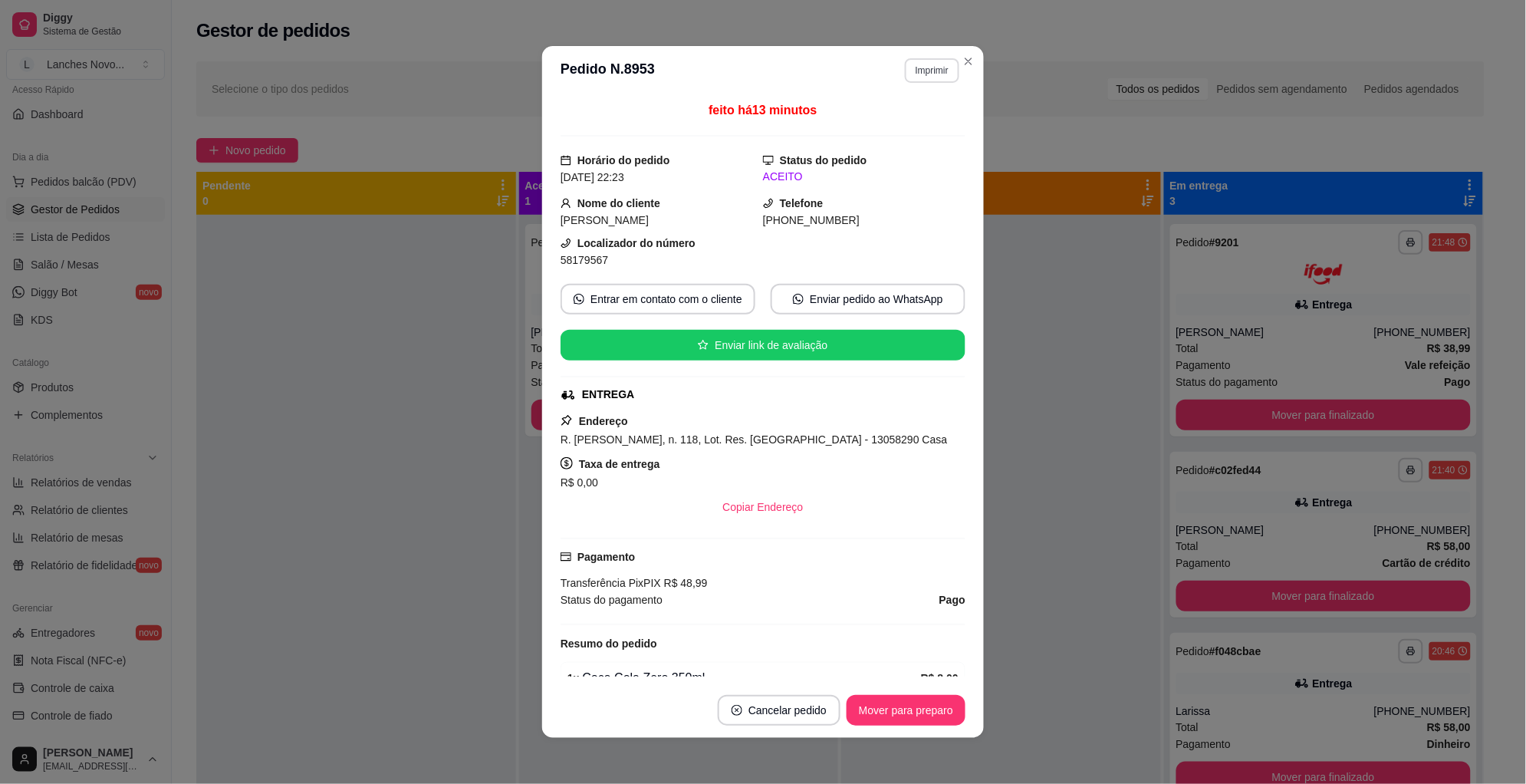
click at [918, 72] on button "Imprimir" at bounding box center [932, 71] width 55 height 25
click at [904, 123] on button "Impressora" at bounding box center [897, 125] width 111 height 25
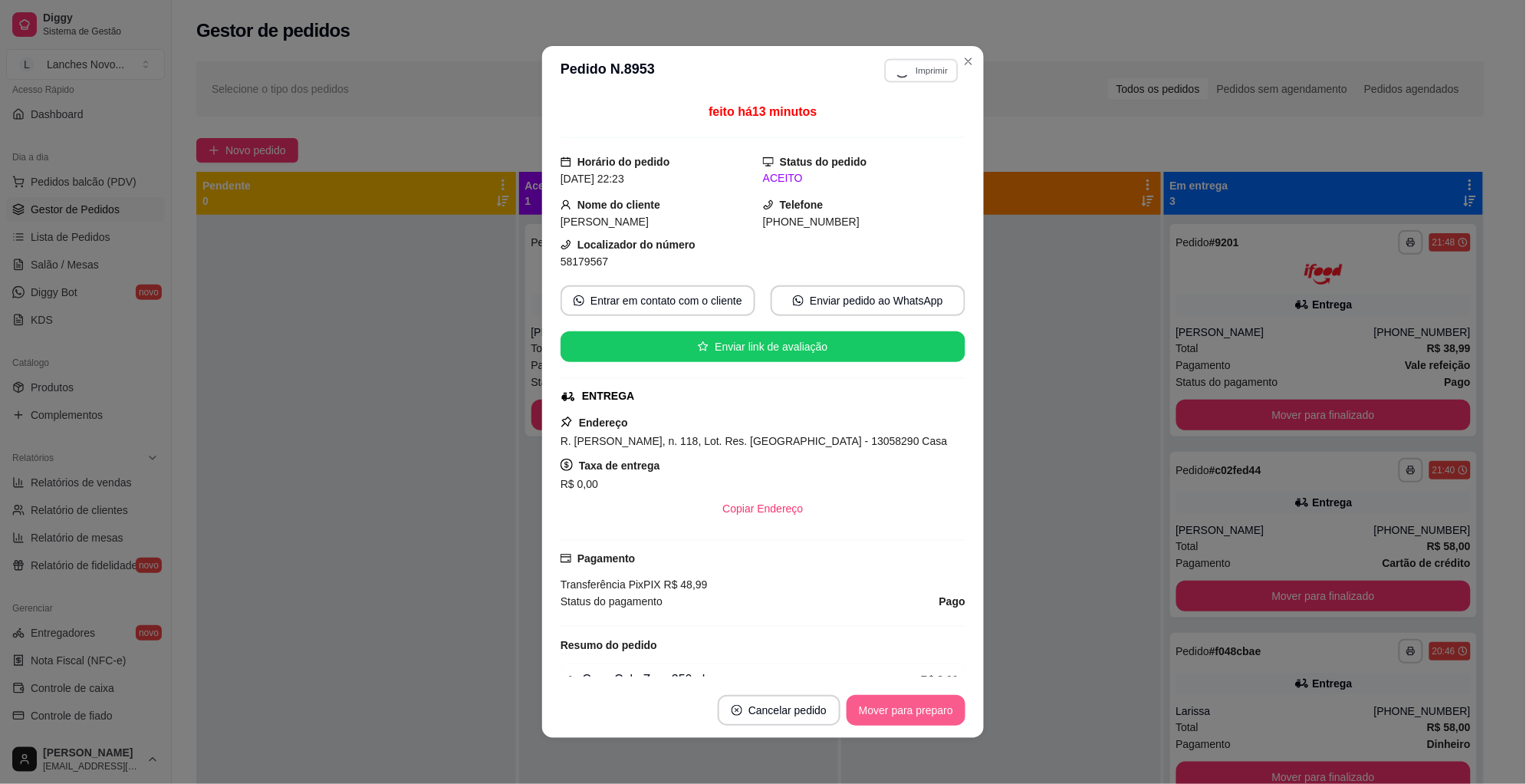
click at [893, 705] on button "Mover para preparo" at bounding box center [906, 710] width 119 height 31
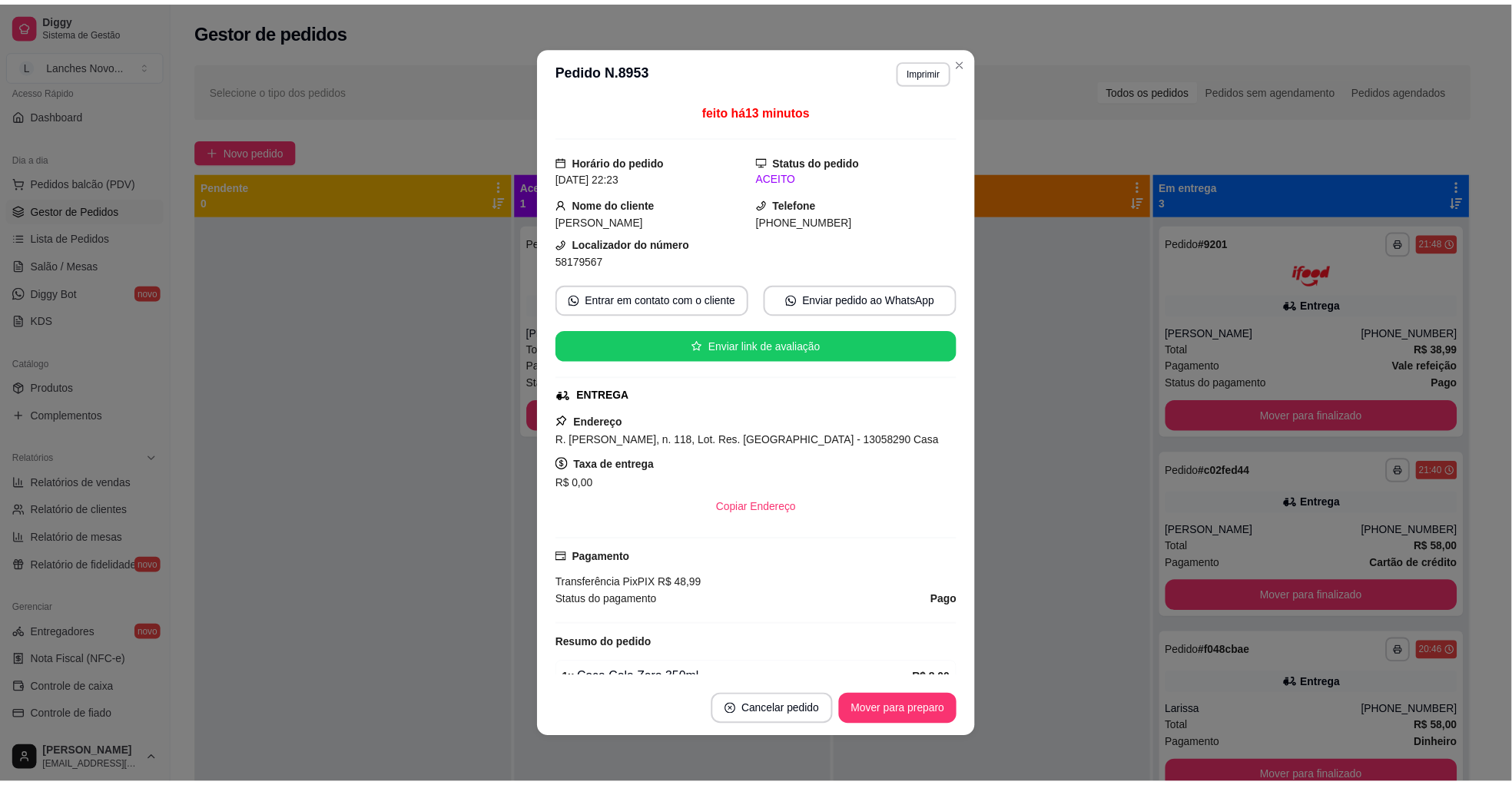
scroll to position [253, 0]
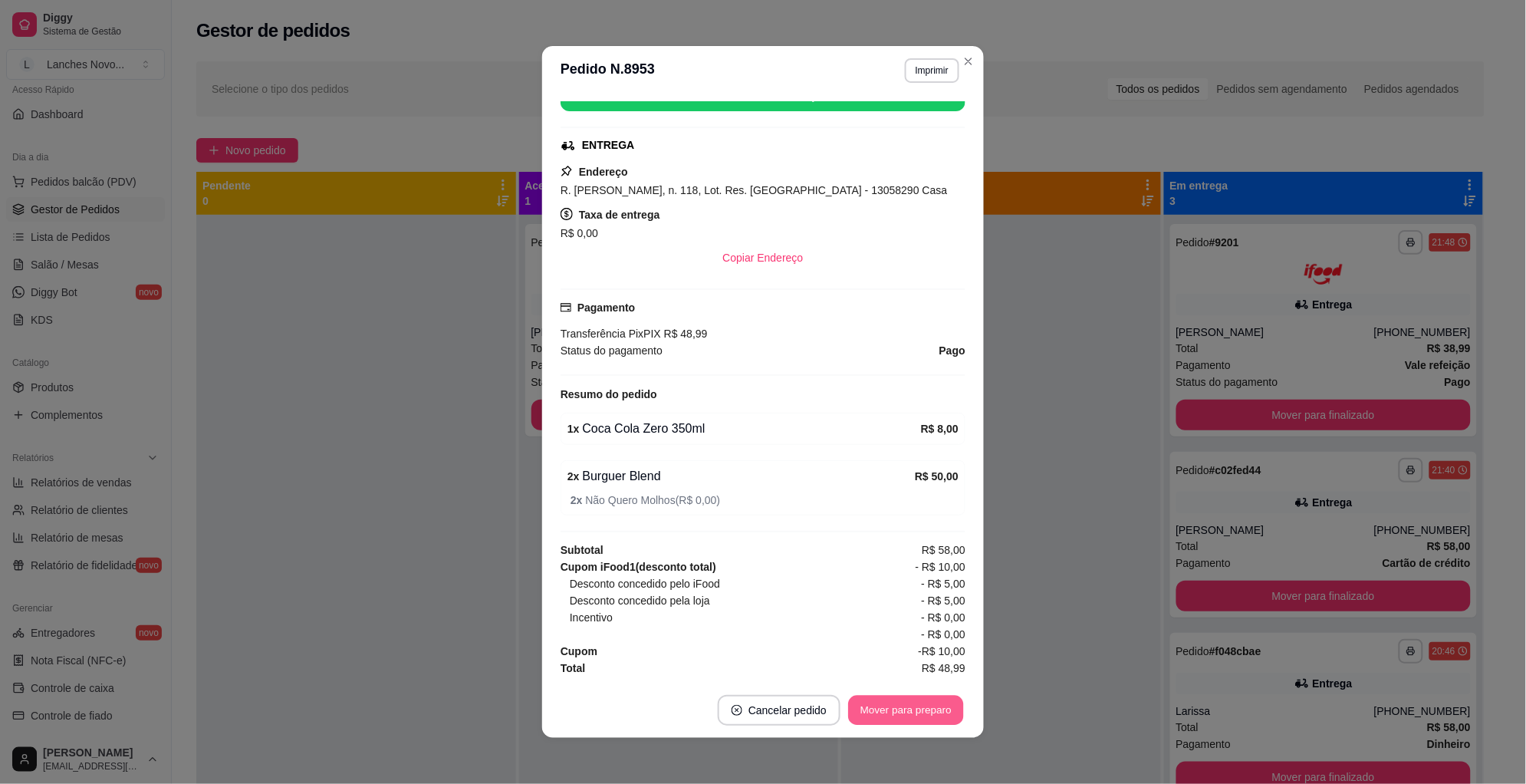
click at [892, 704] on button "Mover para preparo" at bounding box center [906, 710] width 115 height 30
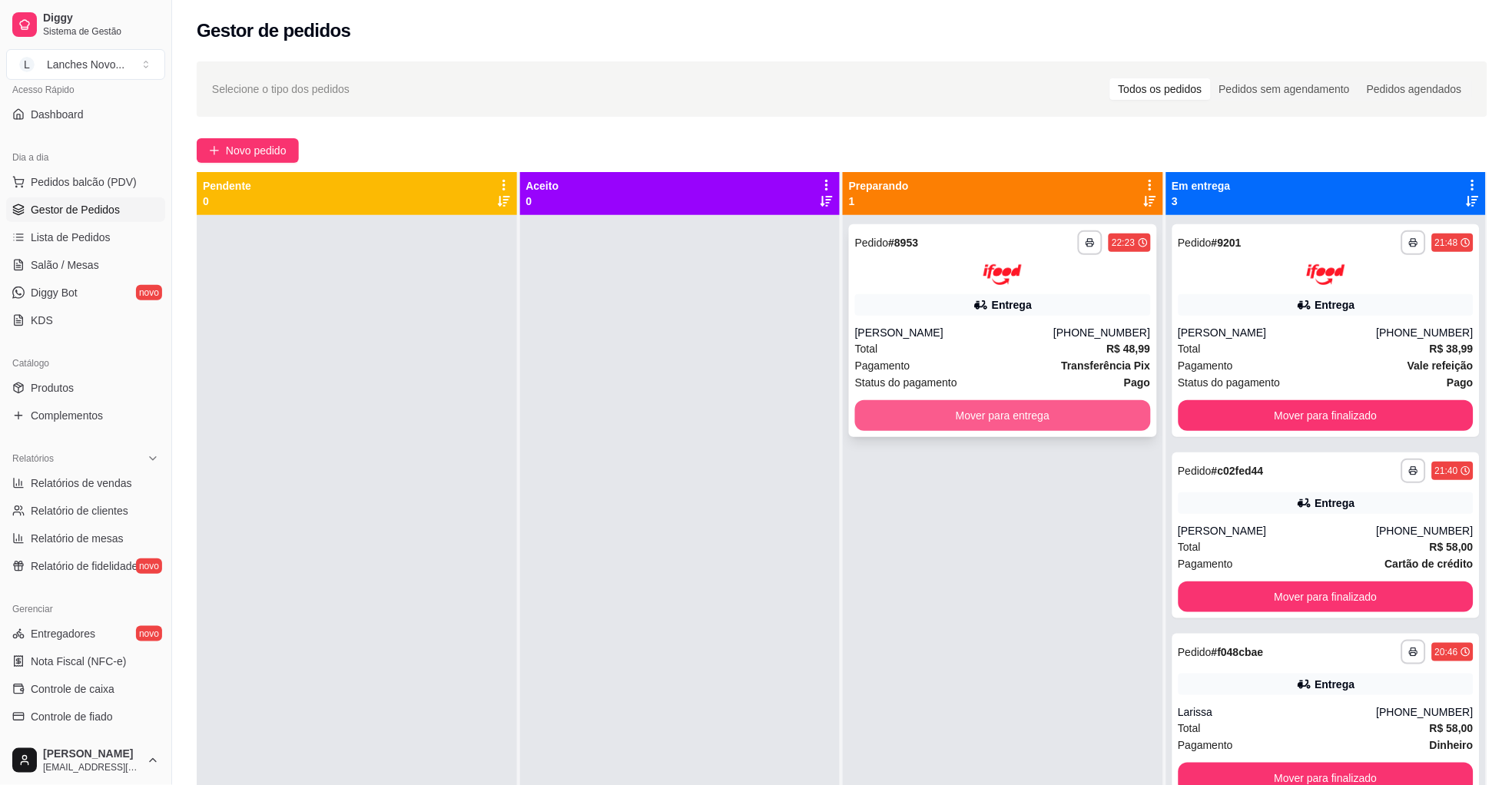
click at [964, 420] on button "Mover para entrega" at bounding box center [1003, 416] width 296 height 31
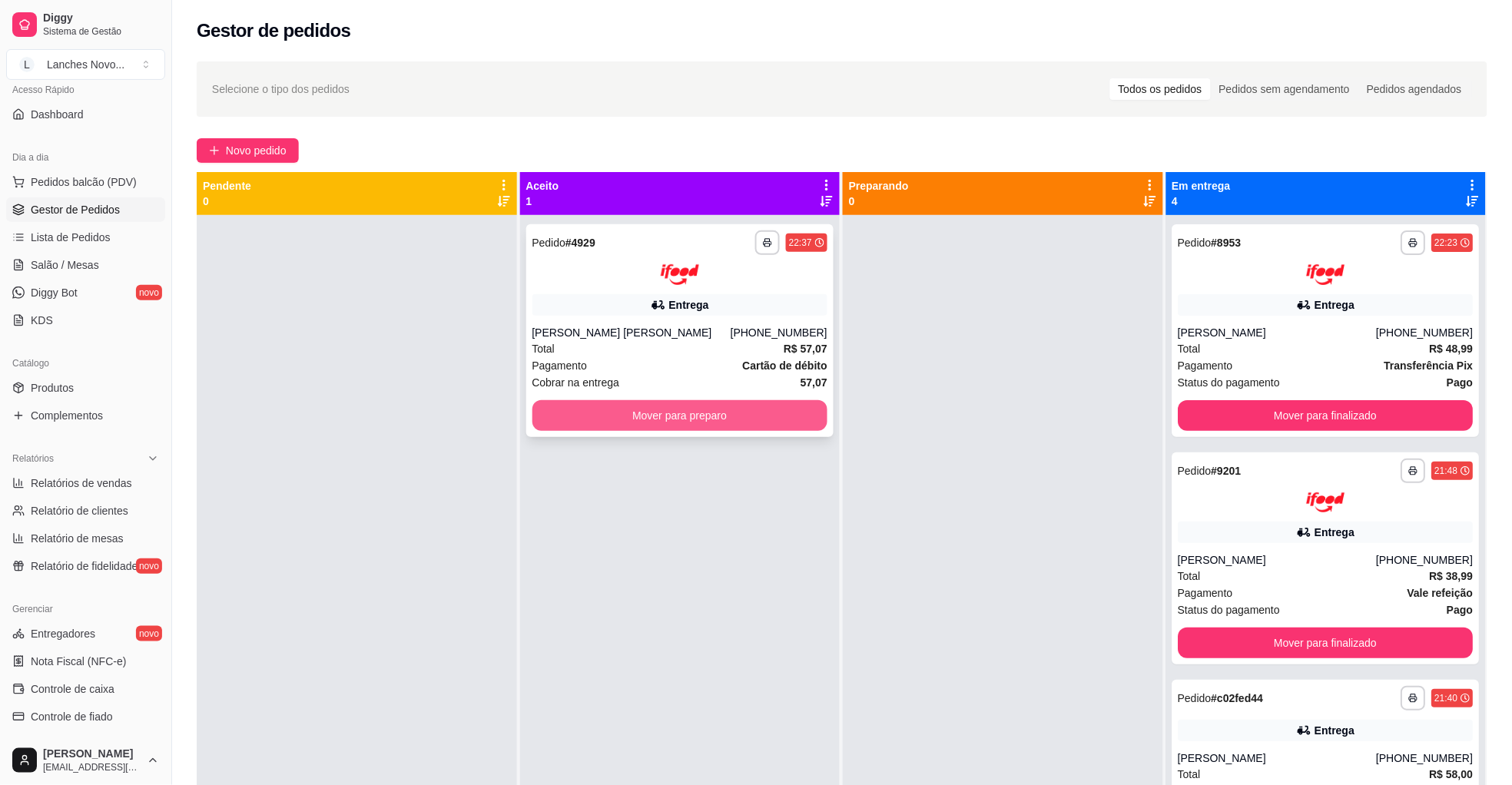
click at [704, 414] on button "Mover para preparo" at bounding box center [681, 416] width 296 height 31
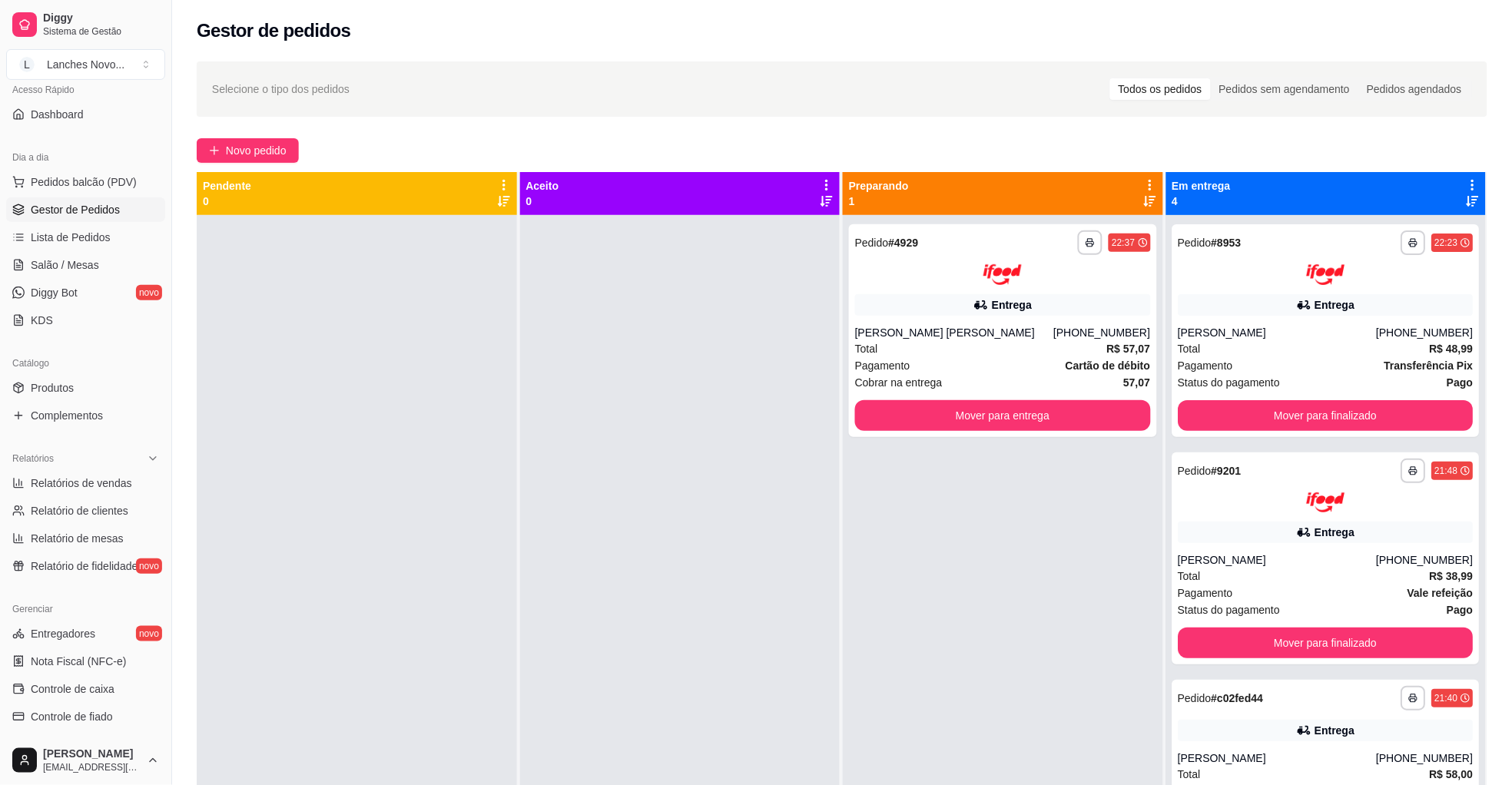
click at [986, 444] on div "**********" at bounding box center [1003, 607] width 321 height 785
click at [902, 559] on div "**********" at bounding box center [1003, 607] width 321 height 785
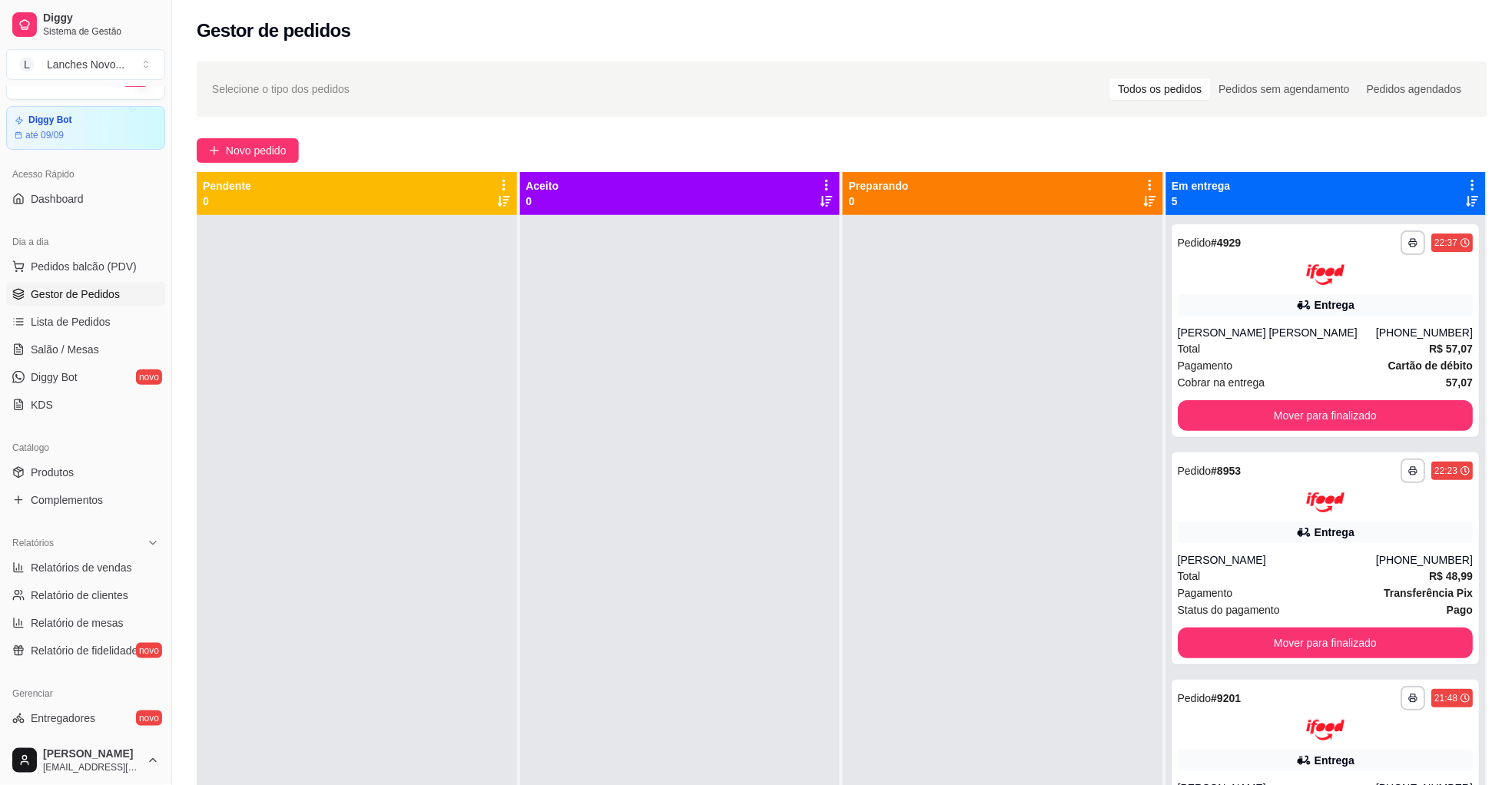
scroll to position [0, 0]
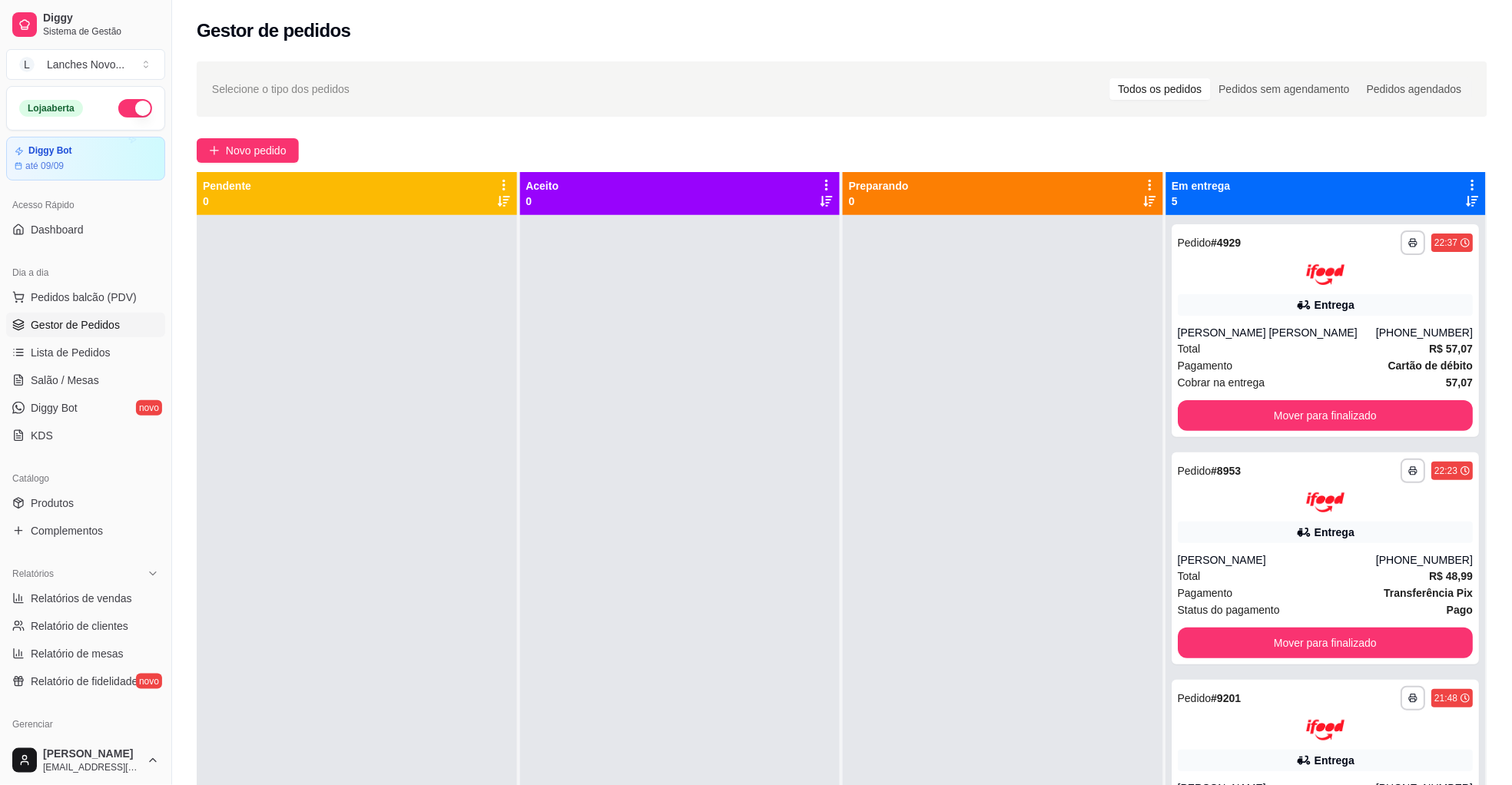
click at [118, 106] on button "button" at bounding box center [134, 107] width 34 height 18
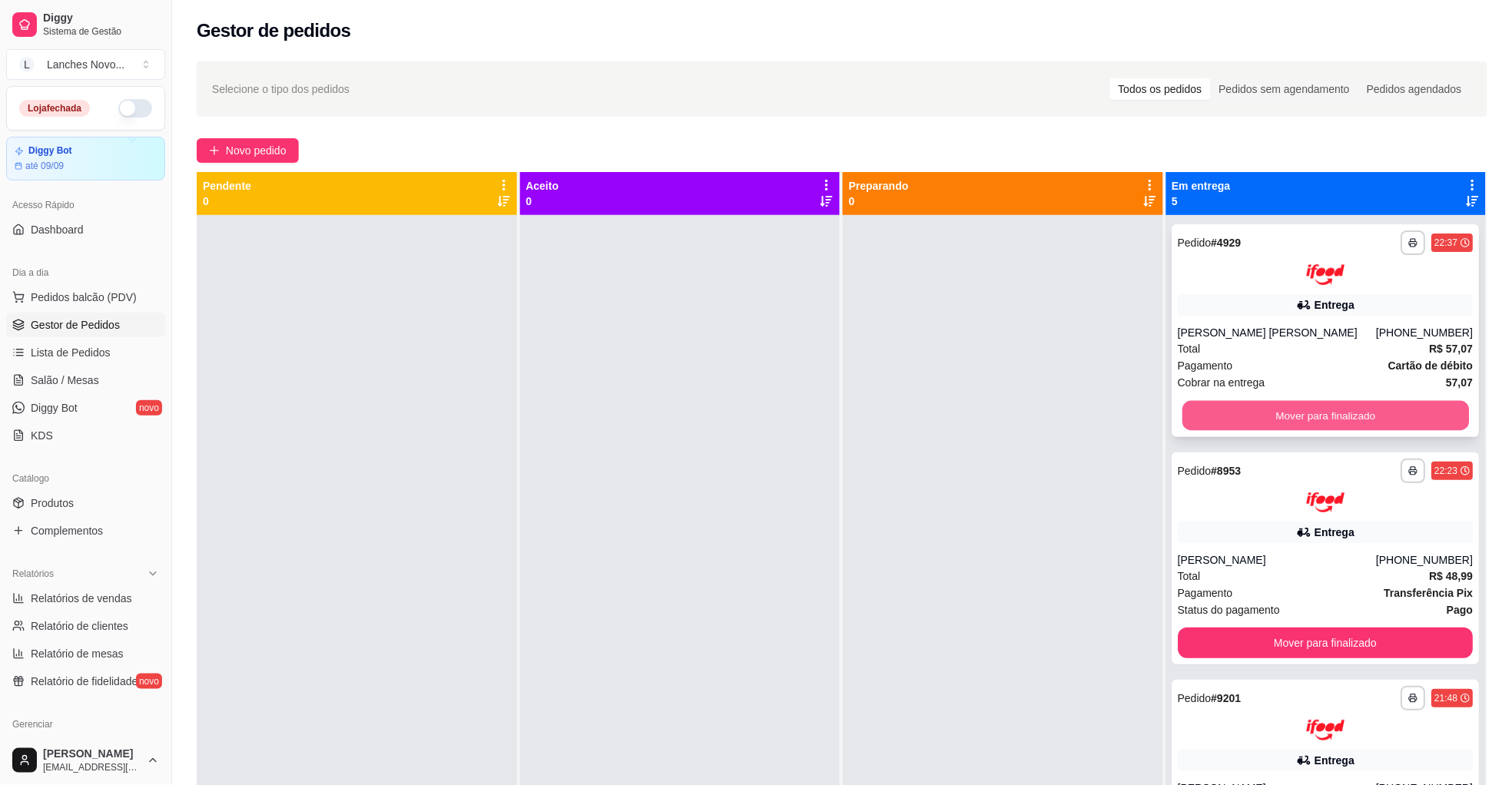
click at [1306, 400] on button "Mover para finalizado" at bounding box center [1325, 415] width 286 height 30
click at [1306, 400] on div "Mover para finalizado" at bounding box center [1326, 416] width 296 height 31
click at [1281, 412] on button "Mover para finalizado" at bounding box center [1326, 416] width 296 height 31
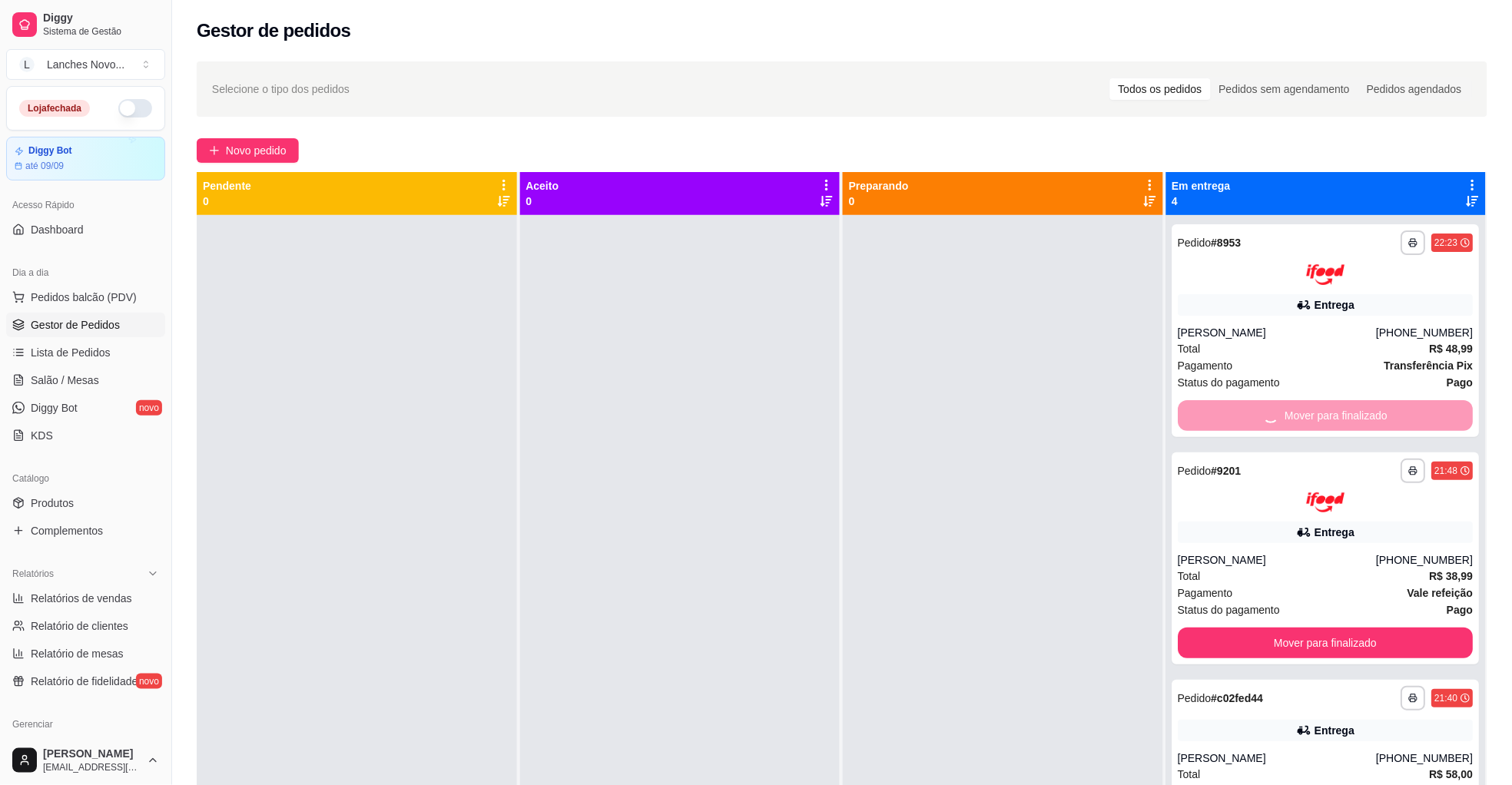
click at [1281, 412] on div "Mover para finalizado" at bounding box center [1326, 416] width 296 height 31
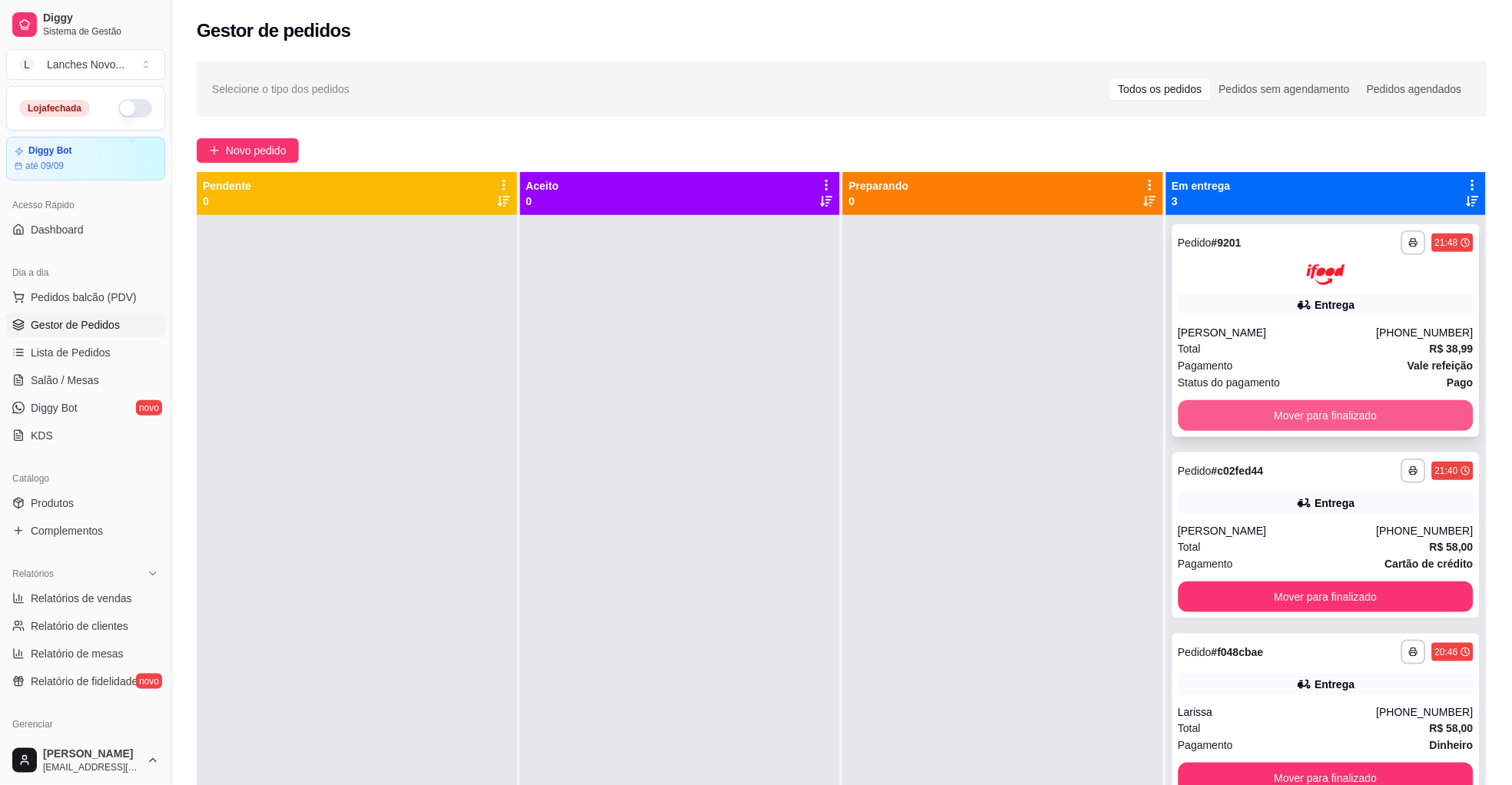
click at [1320, 417] on button "Mover para finalizado" at bounding box center [1326, 416] width 296 height 31
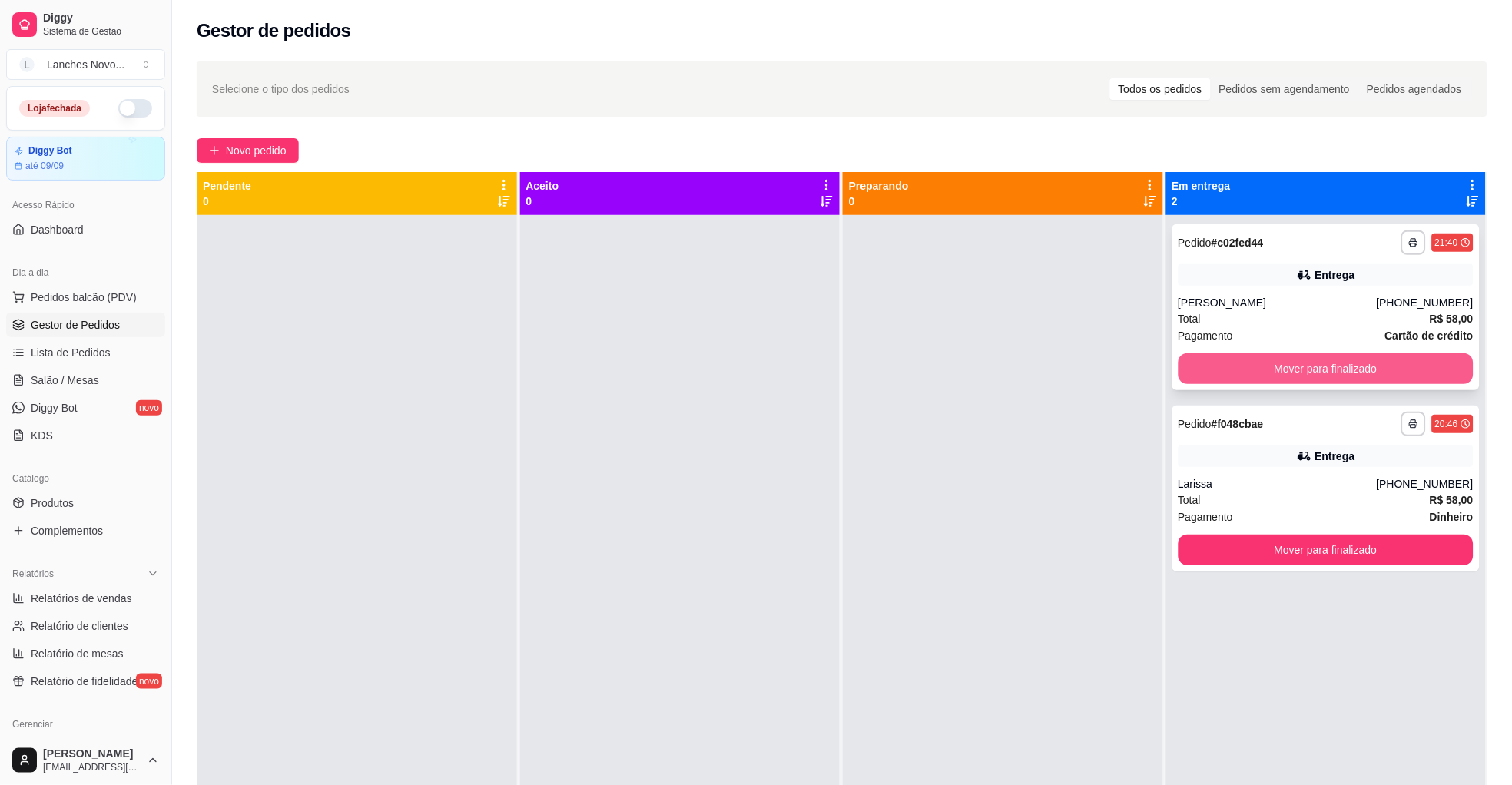
click at [1309, 356] on button "Mover para finalizado" at bounding box center [1326, 369] width 296 height 31
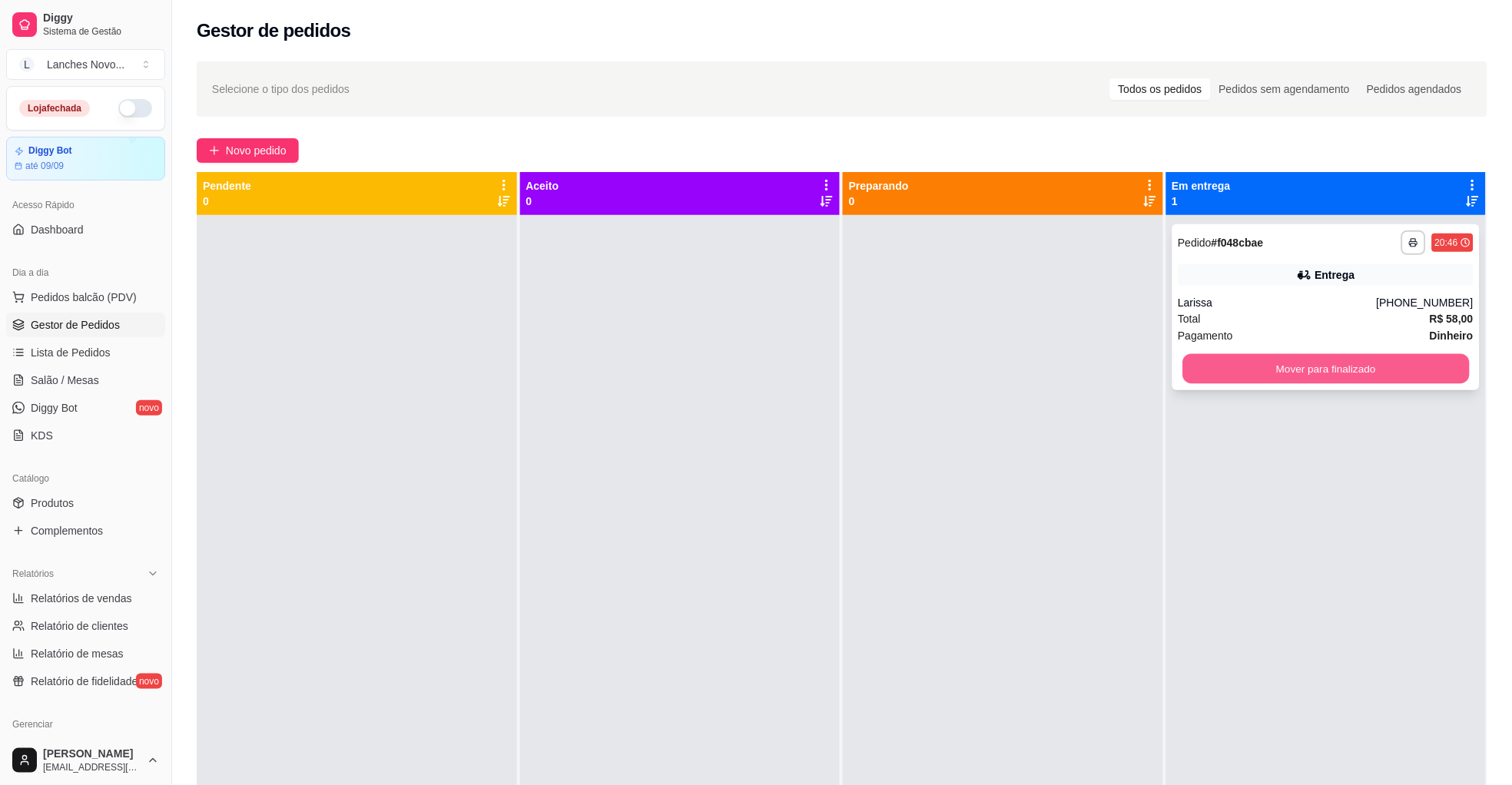
click at [1315, 375] on button "Mover para finalizado" at bounding box center [1325, 369] width 286 height 30
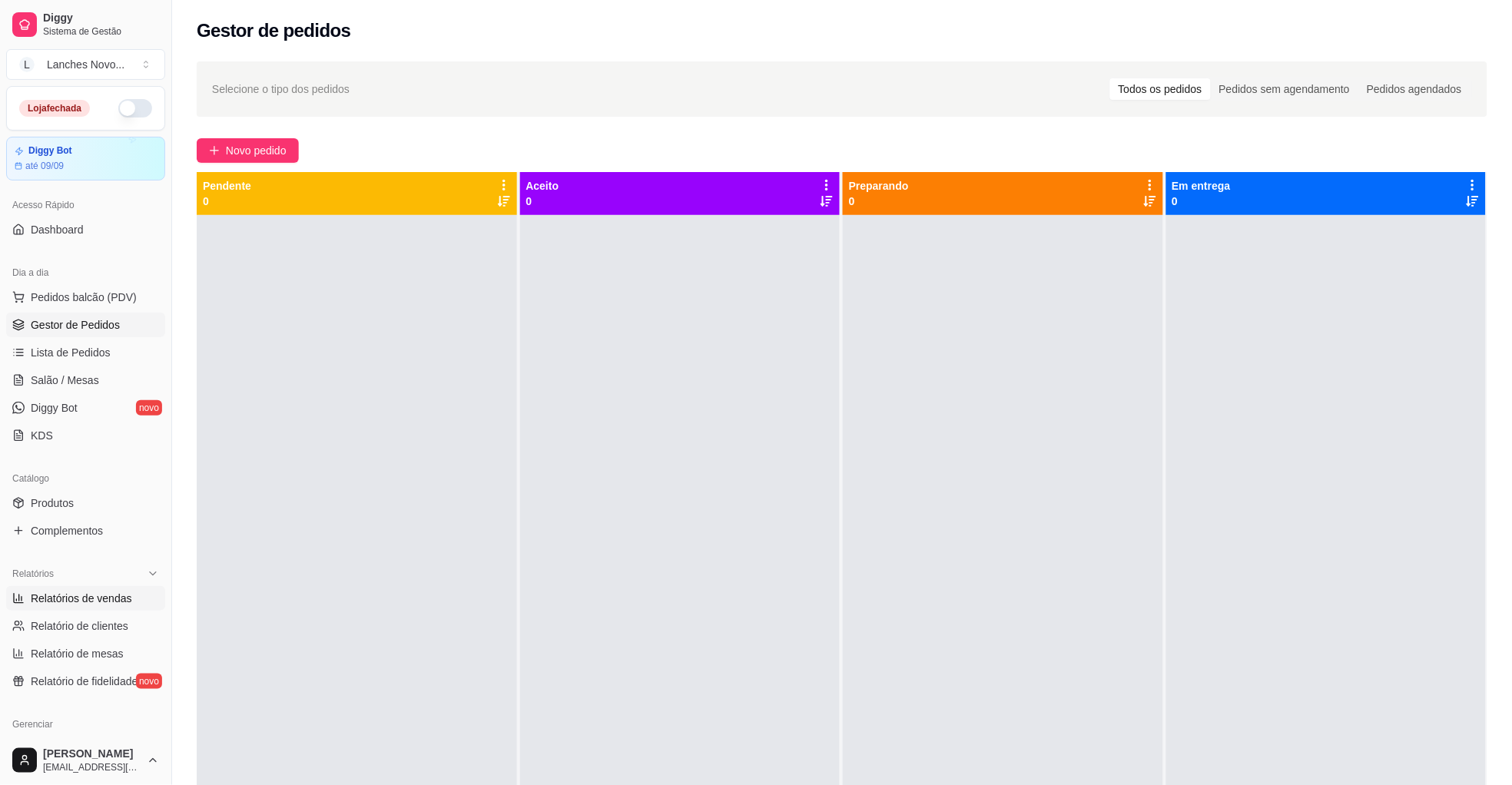
click at [58, 606] on span "Relatórios de vendas" at bounding box center [82, 598] width 102 height 15
select select "ALL"
select select "0"
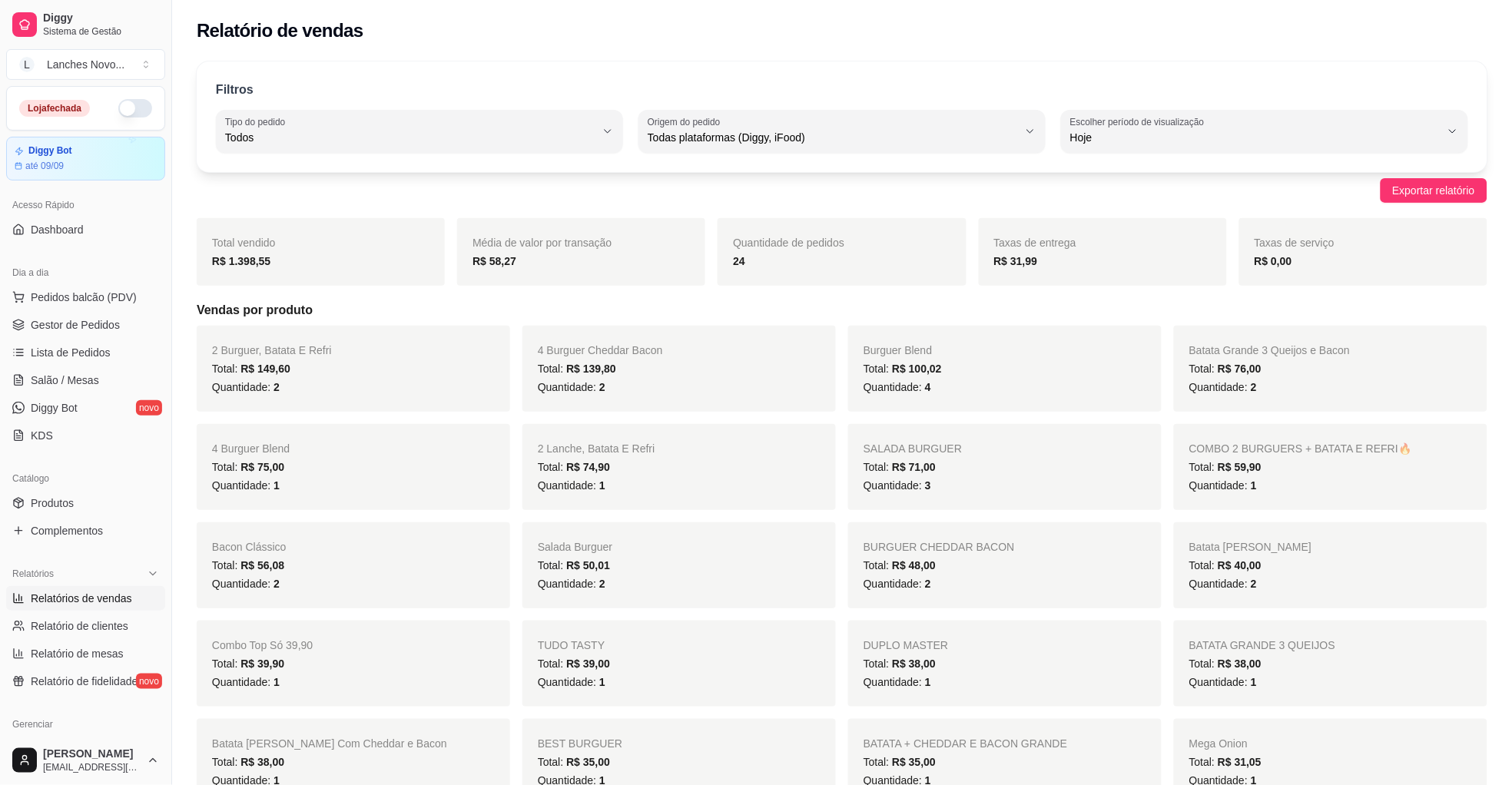
click at [121, 107] on button "button" at bounding box center [134, 107] width 34 height 18
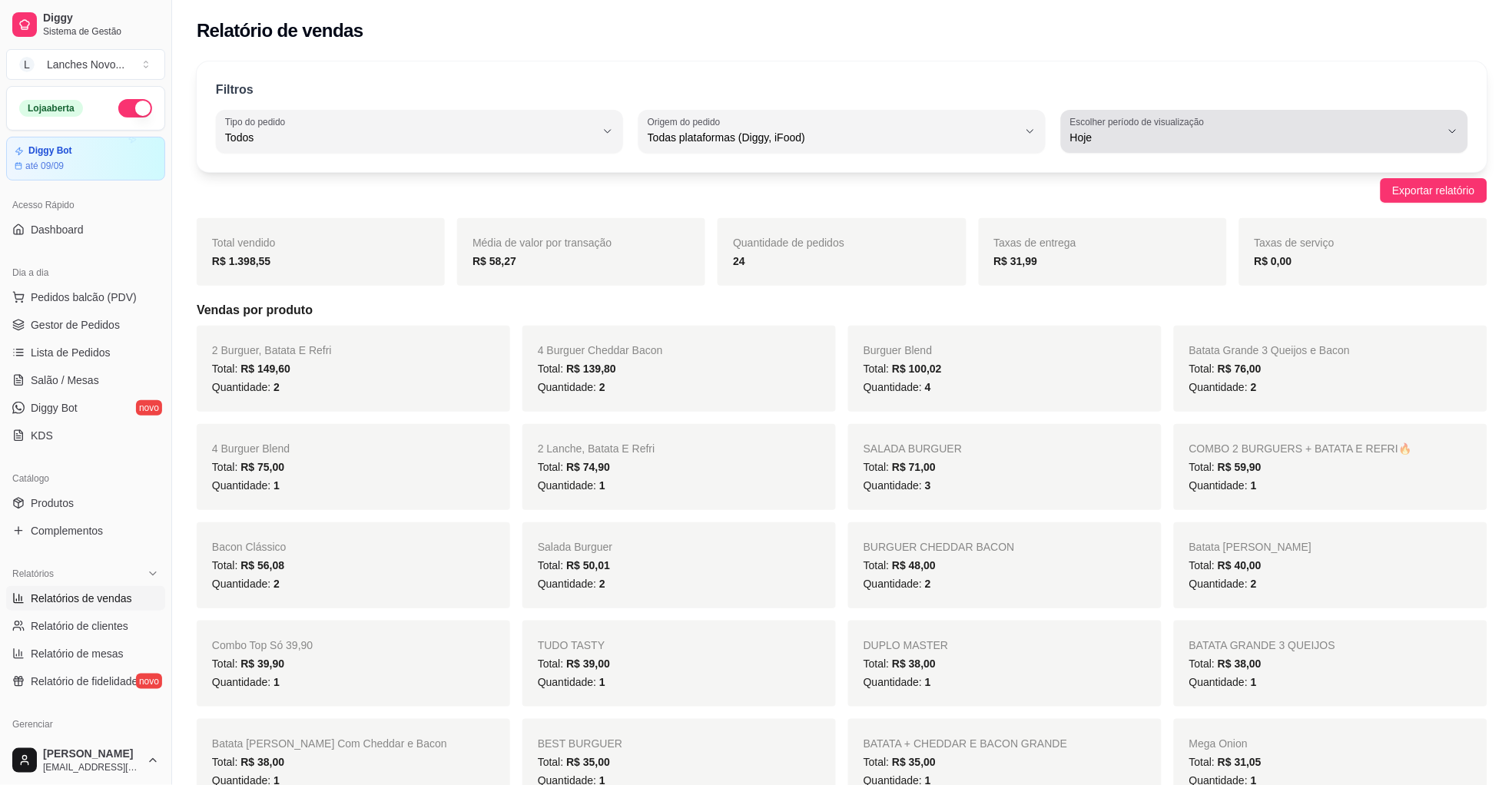
click at [1263, 145] on div "Hoje" at bounding box center [1256, 131] width 371 height 31
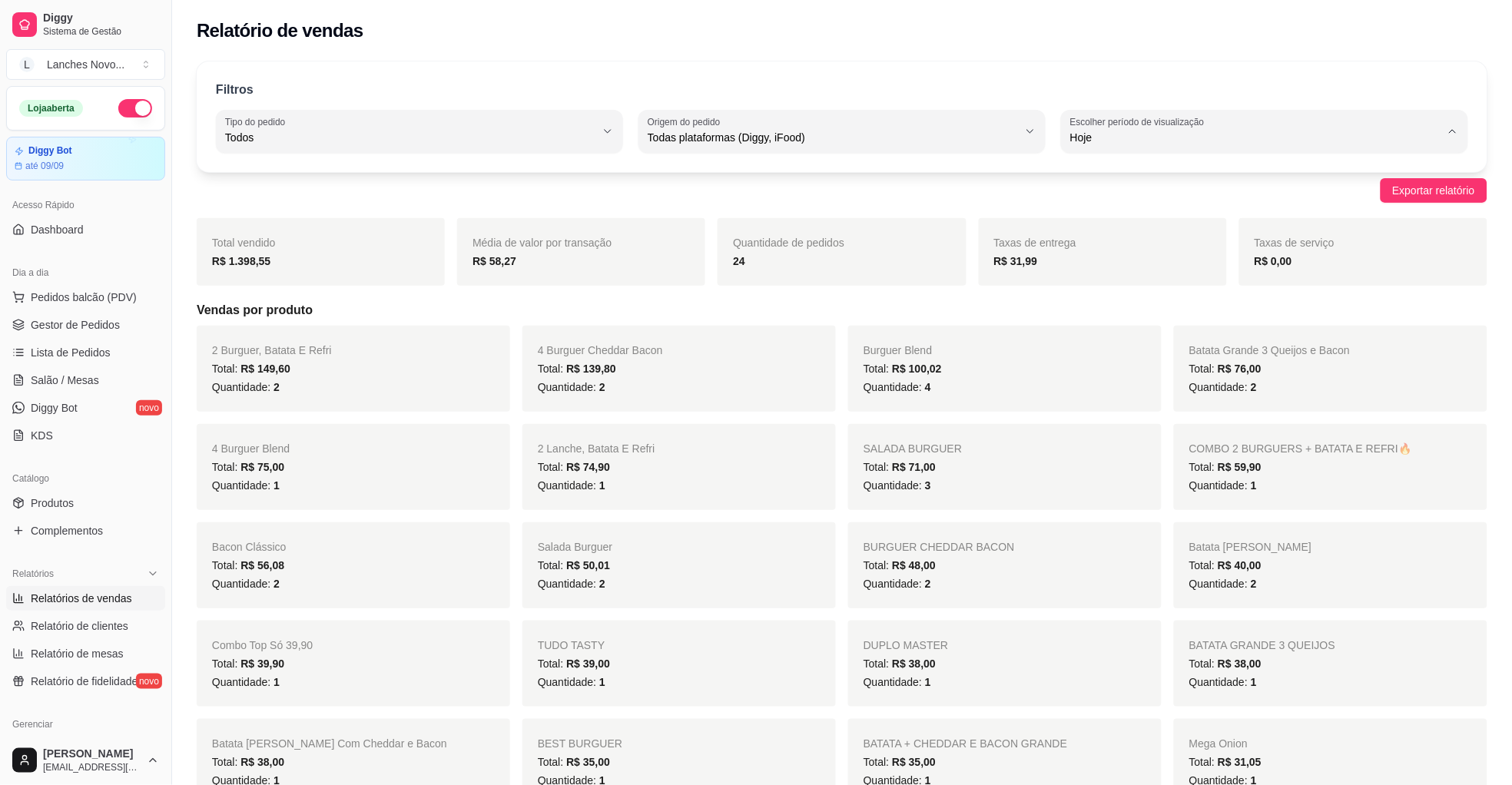
click at [1165, 223] on span "7 dias" at bounding box center [1257, 224] width 352 height 14
type input "7"
select select "7"
